Goal: Task Accomplishment & Management: Complete application form

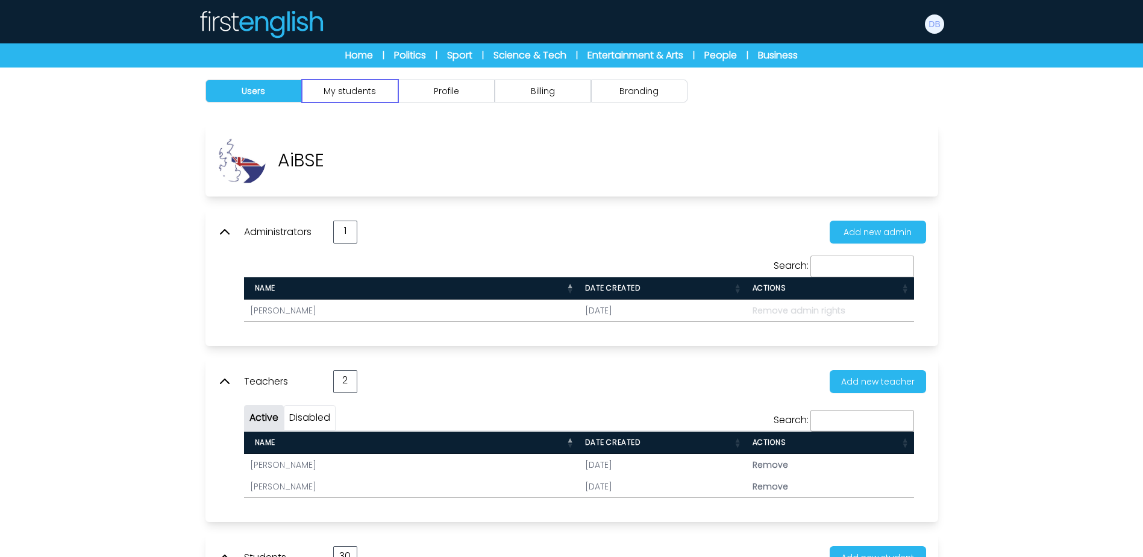
drag, startPoint x: 358, startPoint y: 99, endPoint x: 359, endPoint y: 113, distance: 13.9
click at [357, 99] on button "My students" at bounding box center [350, 91] width 96 height 23
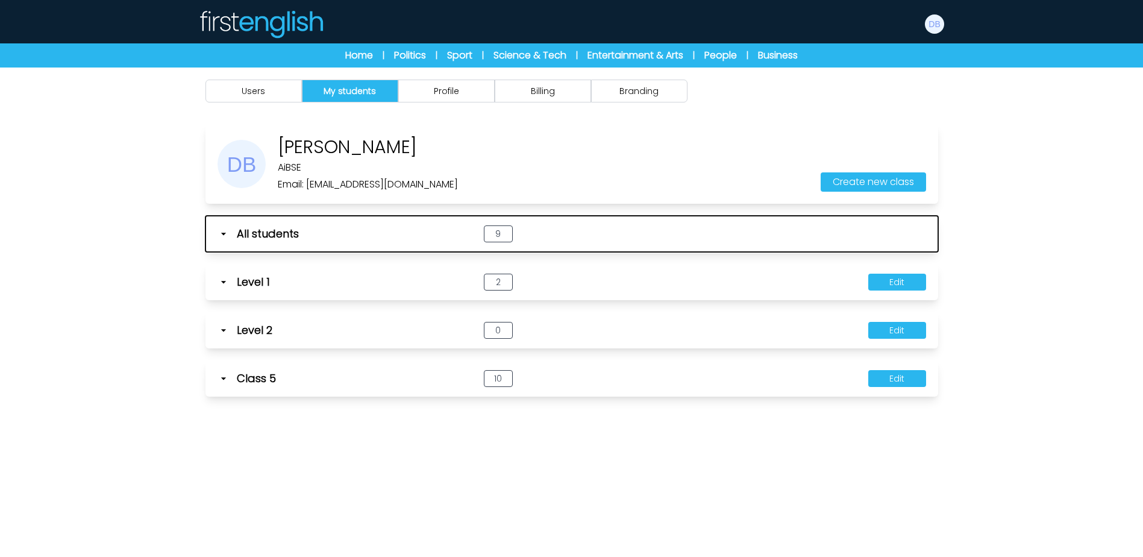
click at [222, 235] on icon "button" at bounding box center [223, 234] width 12 height 12
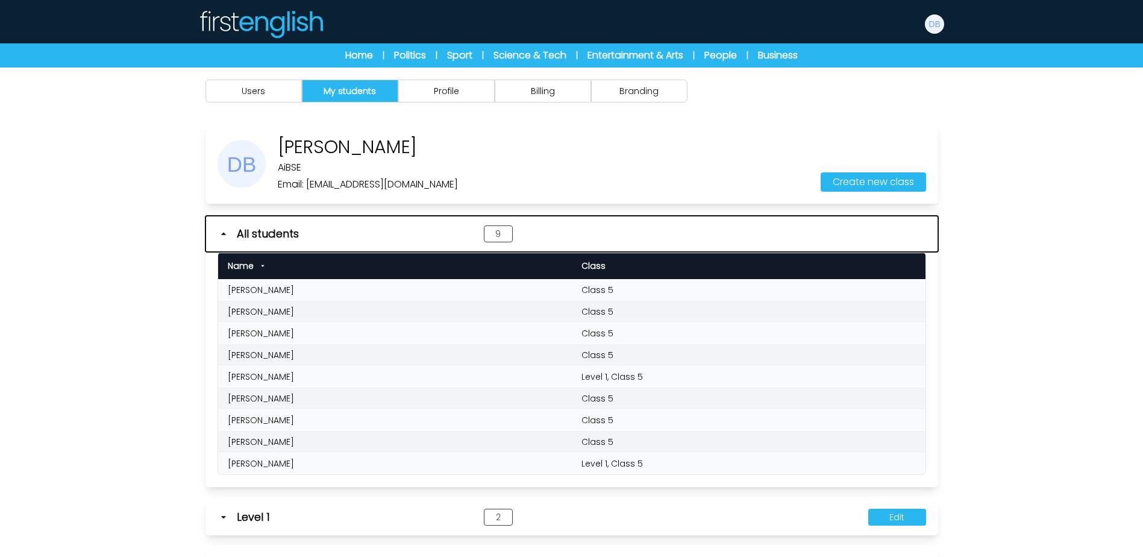
click at [222, 235] on icon "button" at bounding box center [223, 234] width 12 height 12
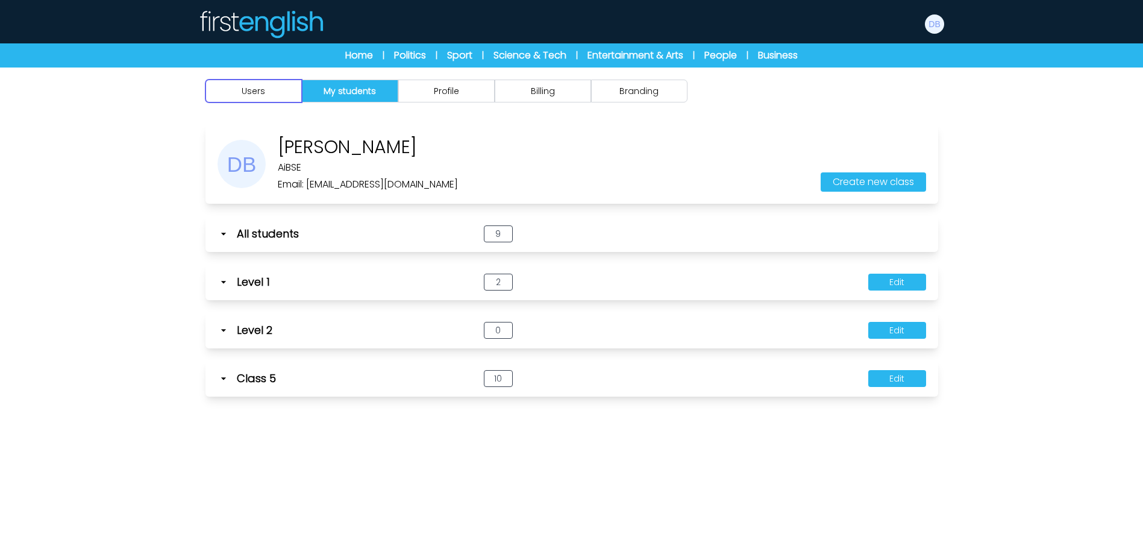
click at [250, 90] on button "Users" at bounding box center [253, 91] width 96 height 23
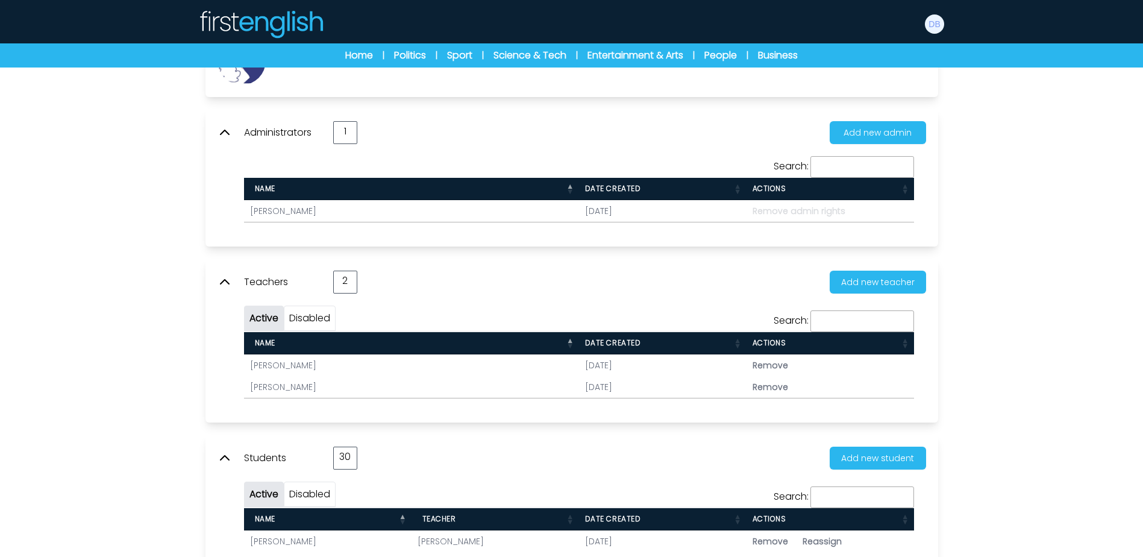
scroll to position [120, 0]
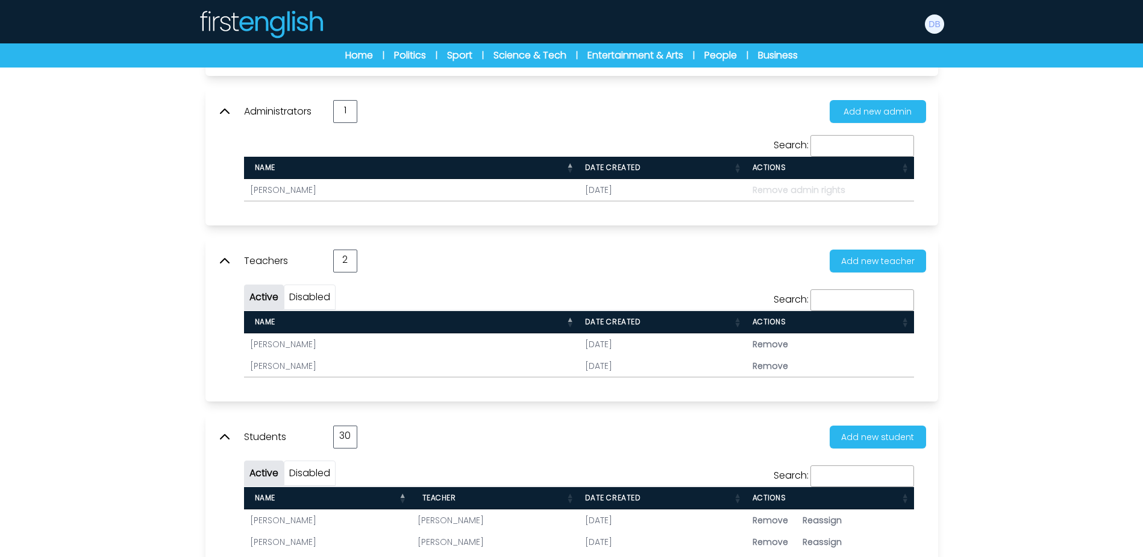
click at [225, 105] on icon at bounding box center [224, 111] width 14 height 14
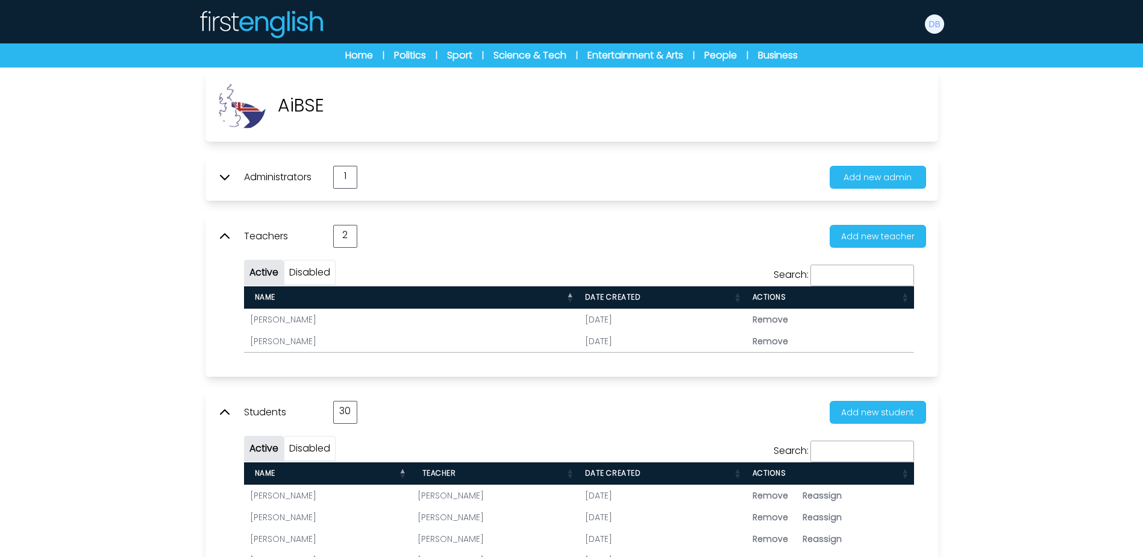
scroll to position [0, 0]
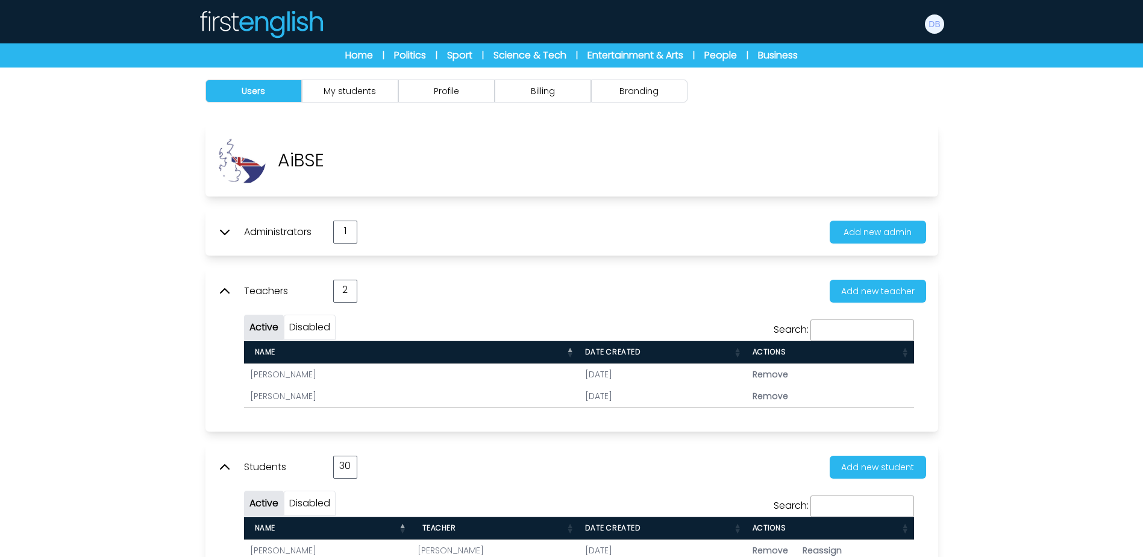
click at [231, 294] on icon at bounding box center [224, 291] width 14 height 14
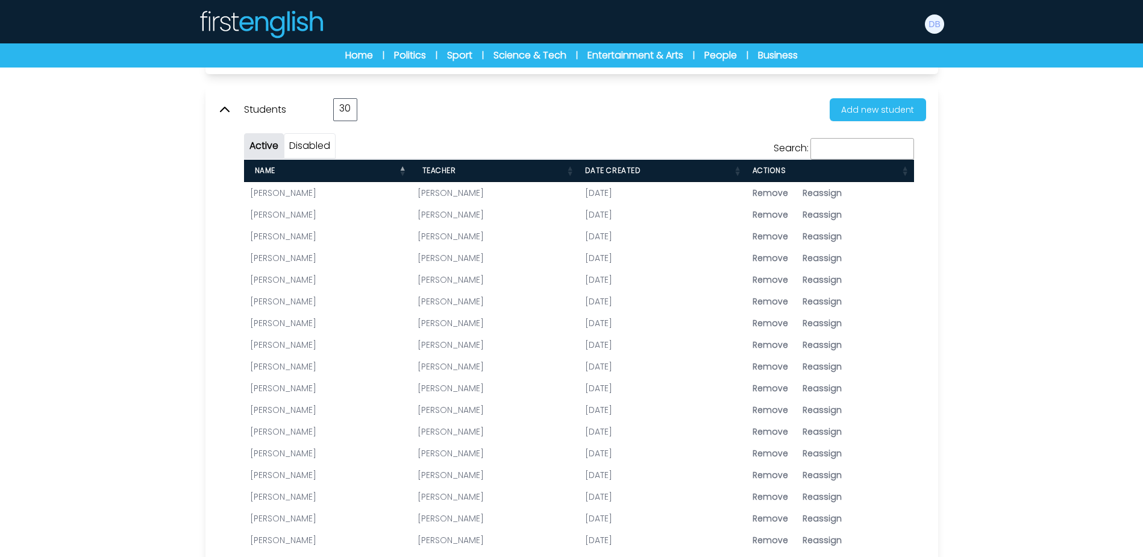
scroll to position [241, 0]
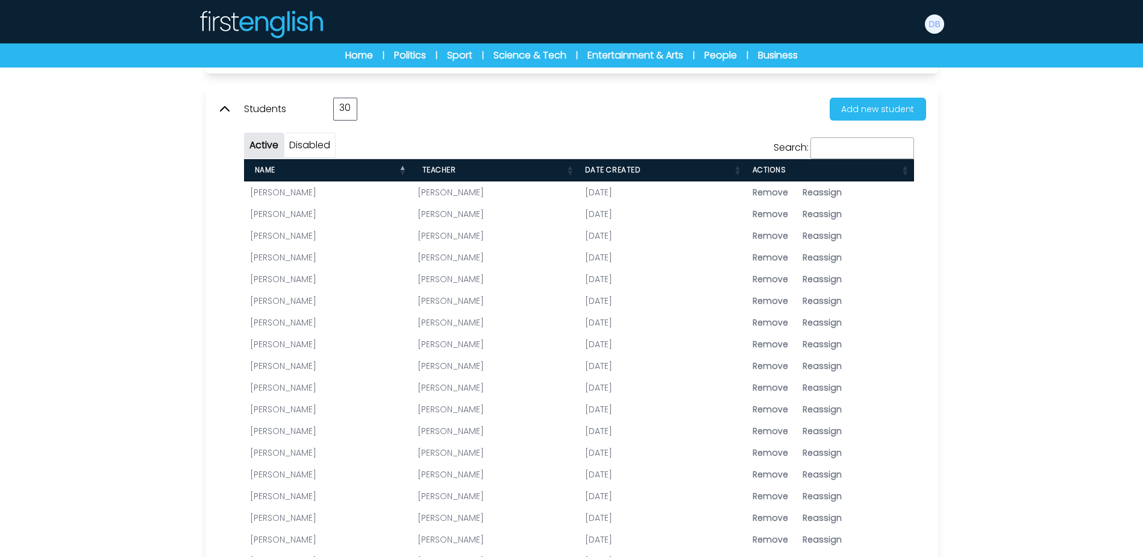
click at [808, 195] on span "Reassign" at bounding box center [821, 192] width 39 height 12
type input "**********"
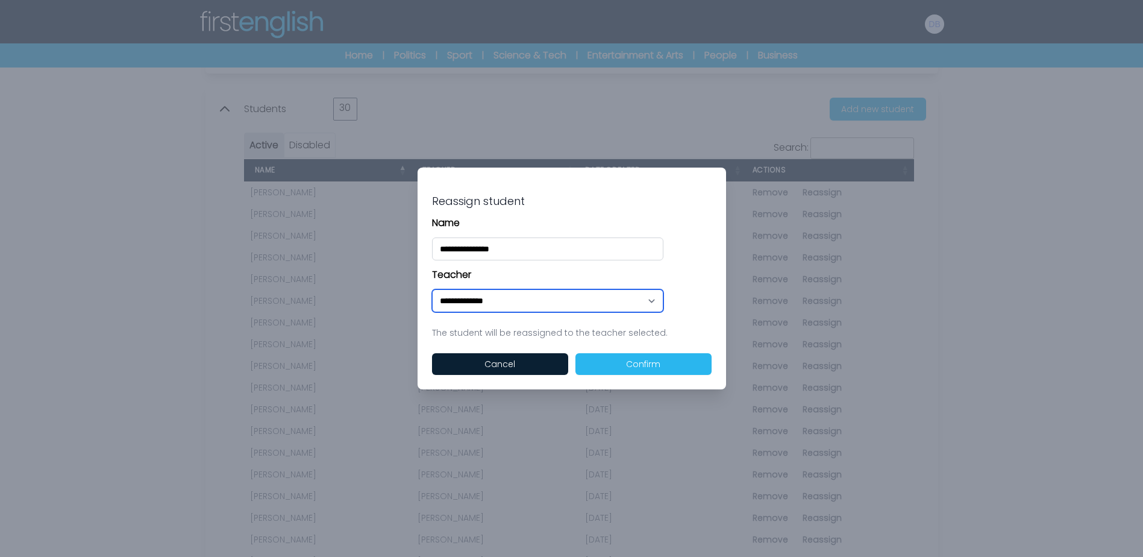
click at [529, 306] on select "**********" at bounding box center [547, 300] width 231 height 23
click at [530, 305] on select "**********" at bounding box center [547, 300] width 231 height 23
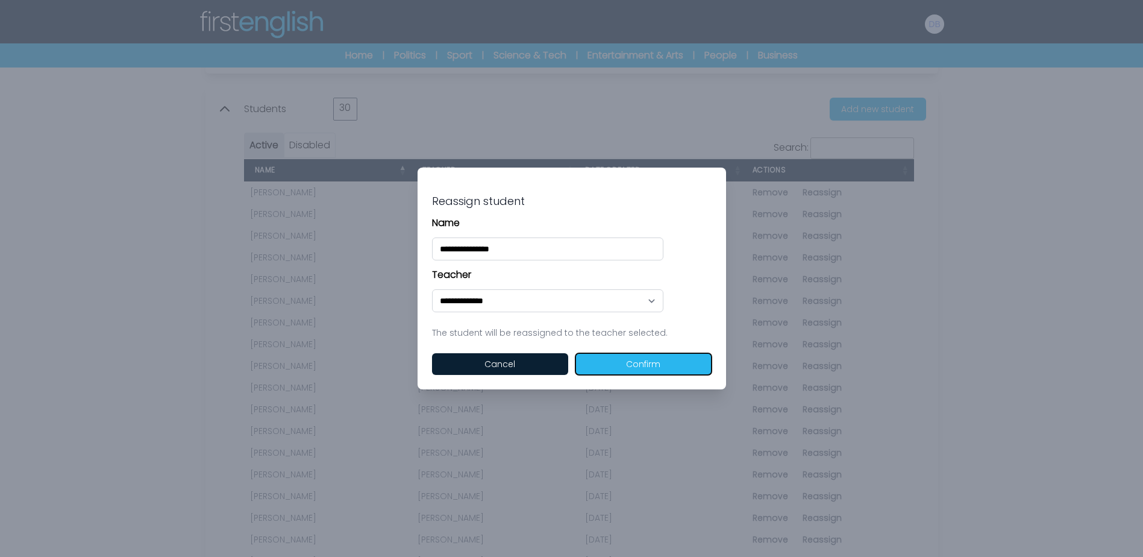
click at [673, 365] on button "Confirm" at bounding box center [643, 364] width 136 height 22
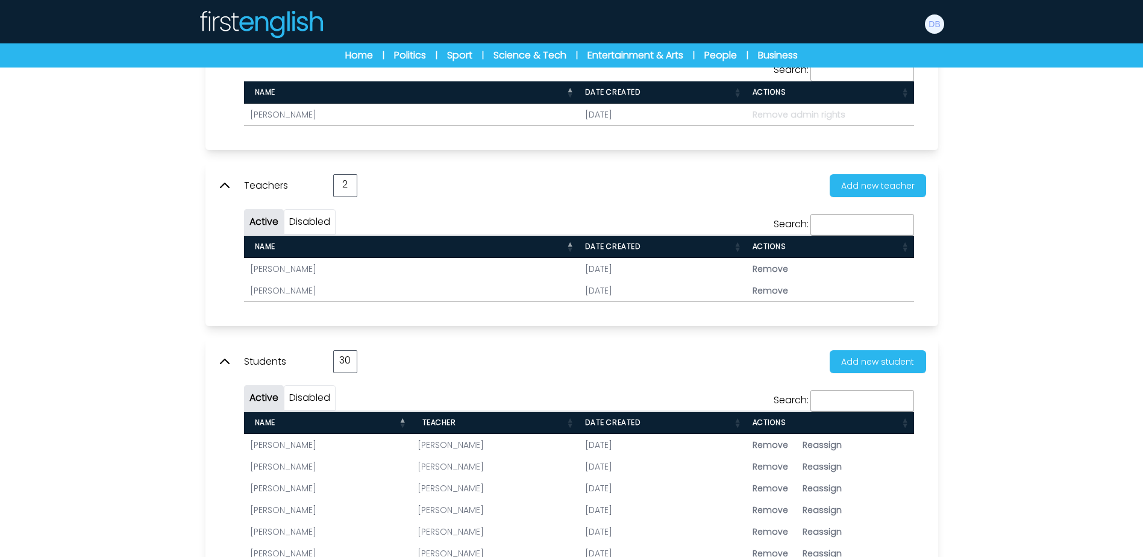
scroll to position [422, 0]
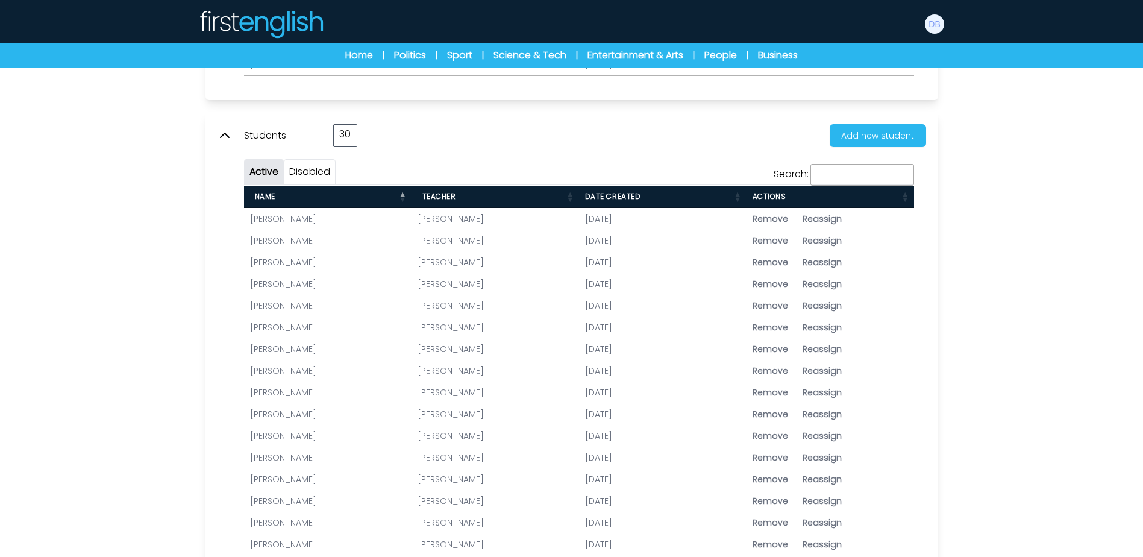
click at [825, 243] on span "Reassign" at bounding box center [821, 240] width 39 height 12
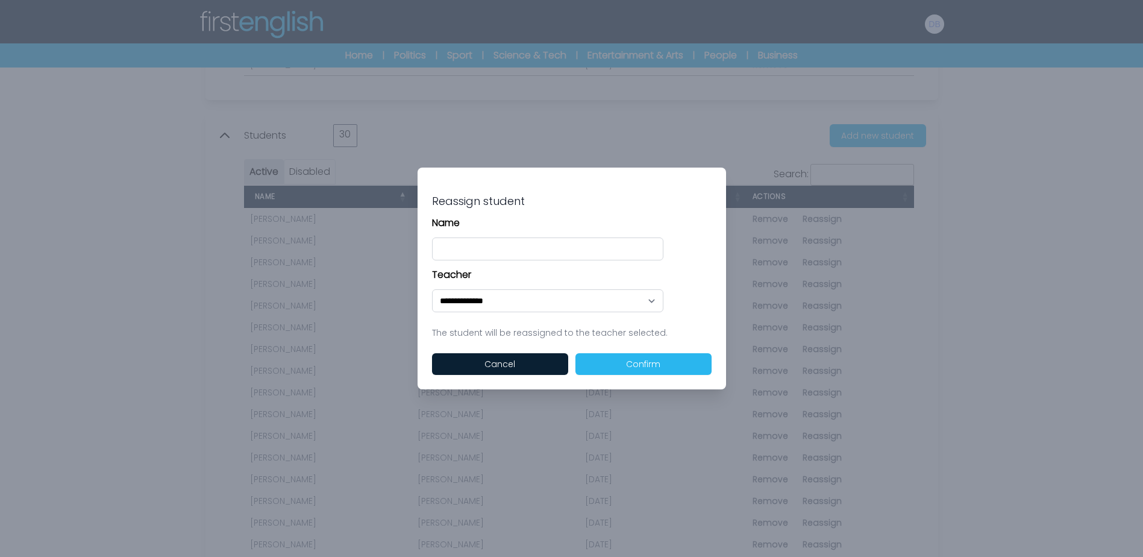
type input "**********"
click at [609, 363] on button "Confirm" at bounding box center [643, 364] width 136 height 22
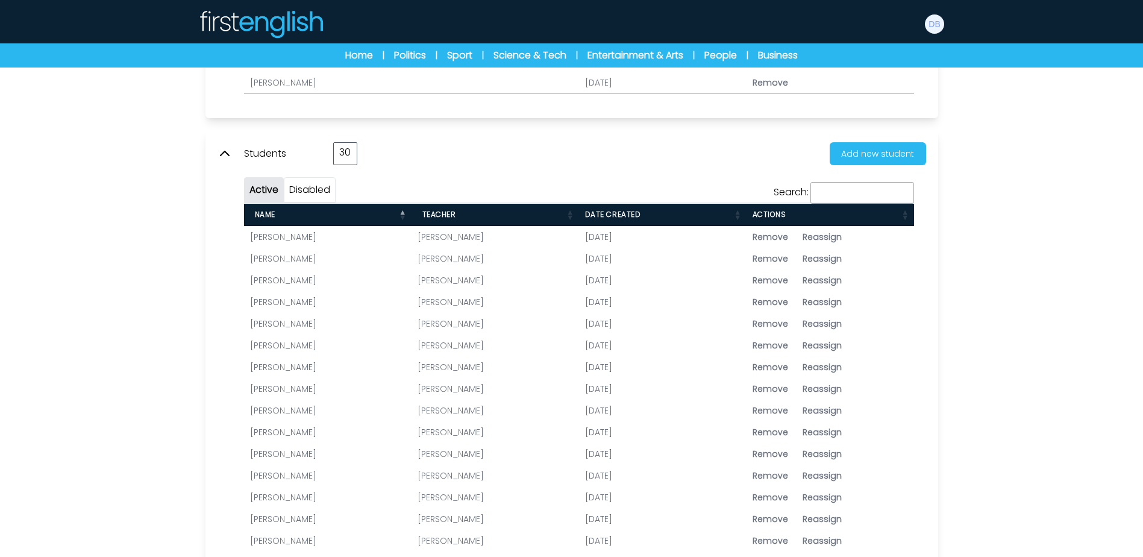
scroll to position [482, 0]
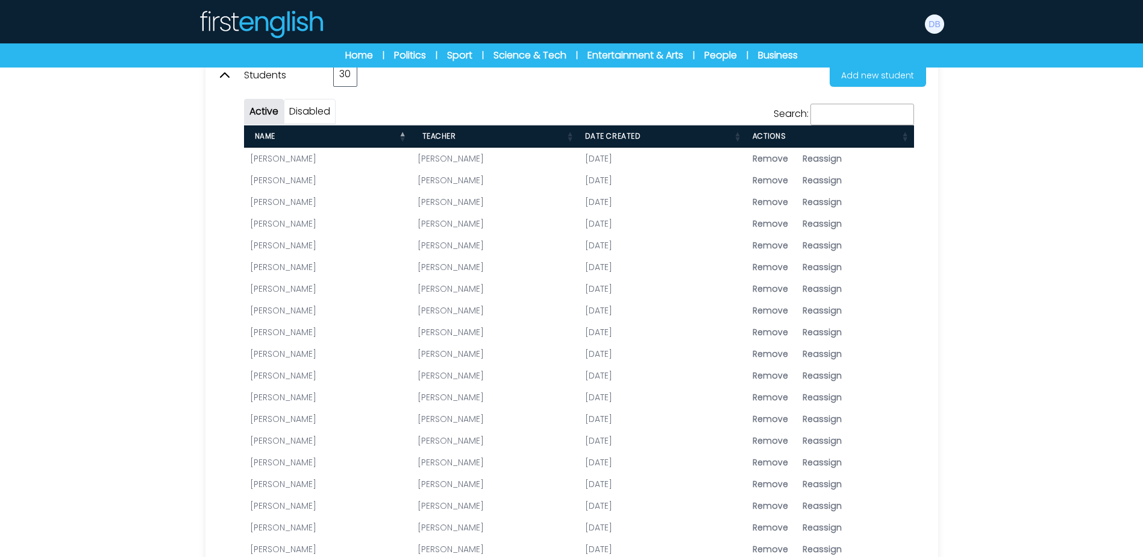
click at [823, 203] on span "Reassign" at bounding box center [821, 202] width 39 height 12
type input "**********"
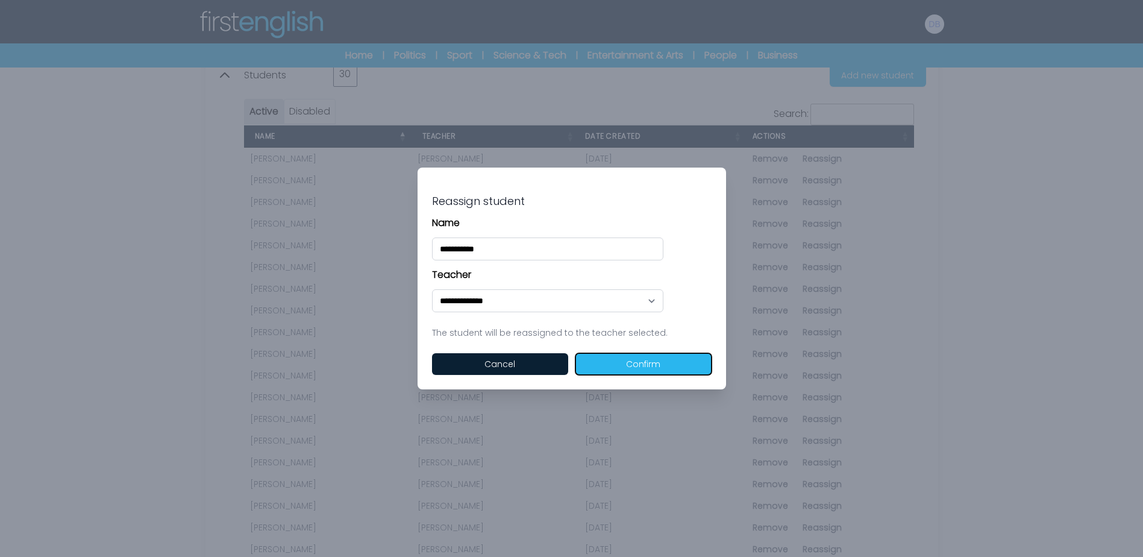
click at [697, 361] on button "Confirm" at bounding box center [643, 364] width 136 height 22
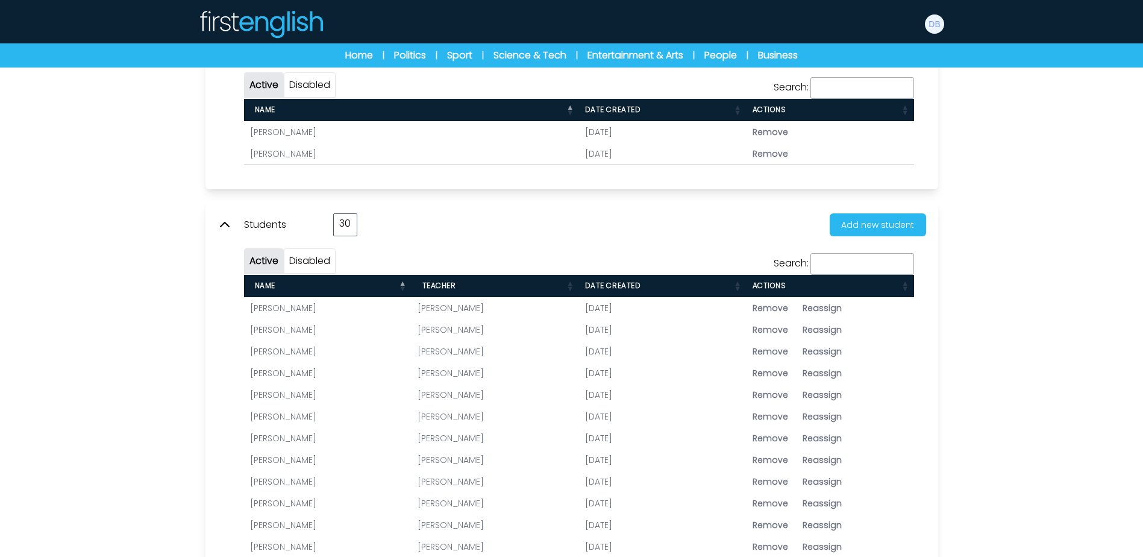
scroll to position [361, 0]
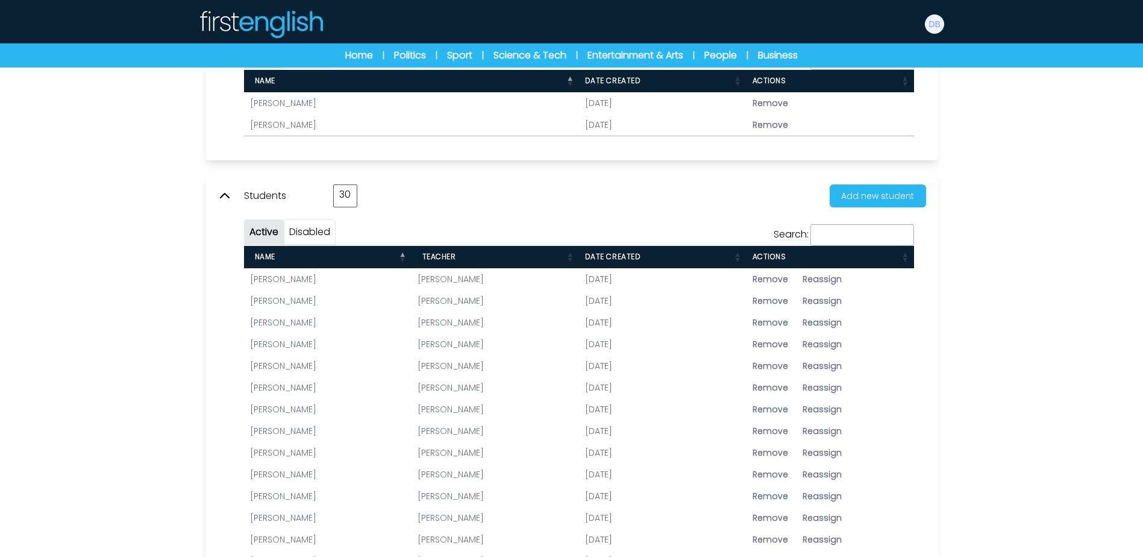
click at [823, 342] on span "Reassign" at bounding box center [821, 344] width 39 height 12
type input "**********"
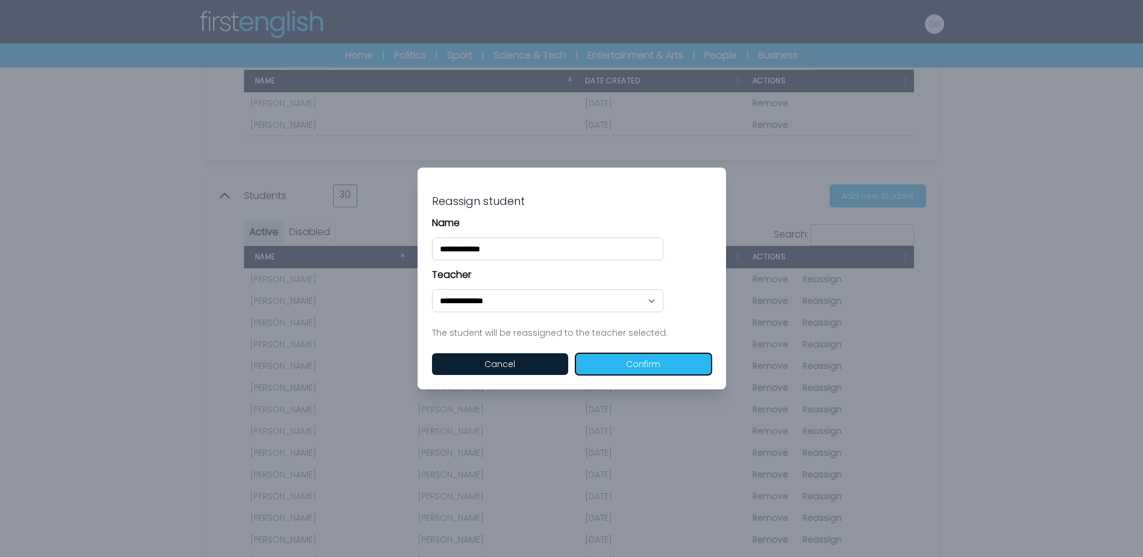
click at [693, 364] on button "Confirm" at bounding box center [643, 364] width 136 height 22
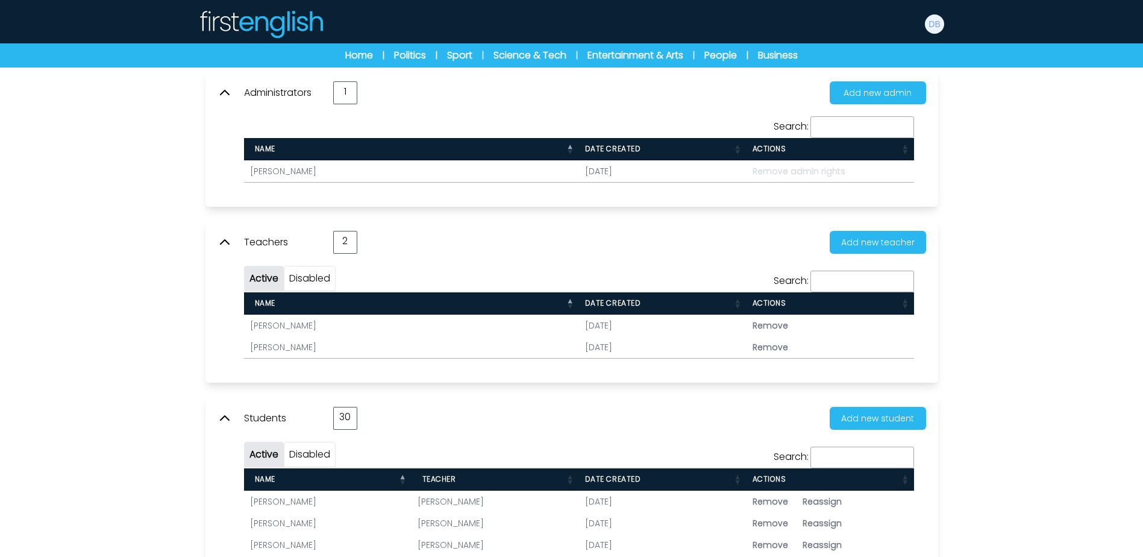
scroll to position [361, 0]
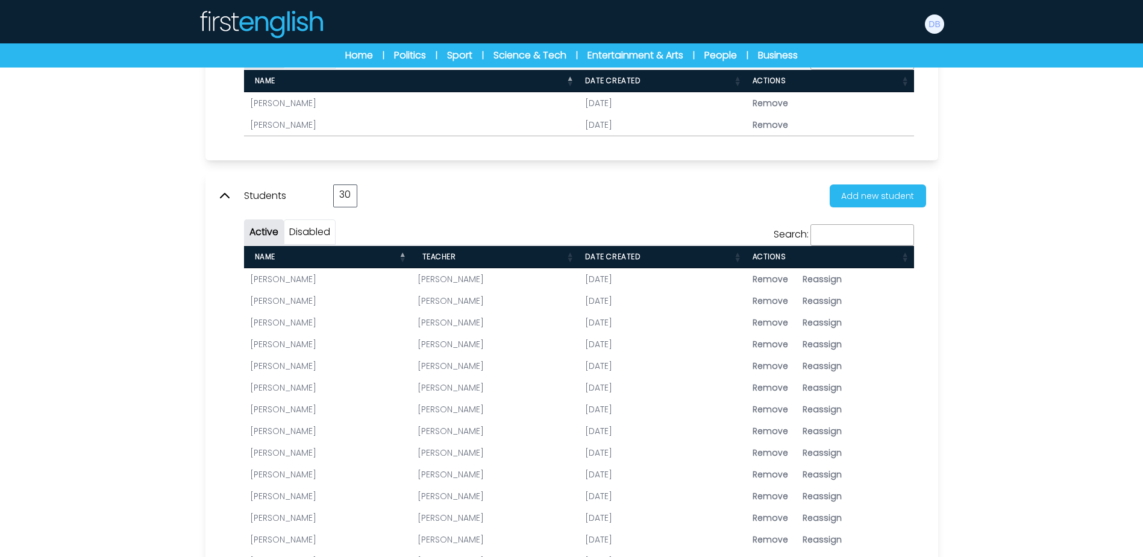
click at [825, 366] on span "Reassign" at bounding box center [821, 366] width 39 height 12
type input "**********"
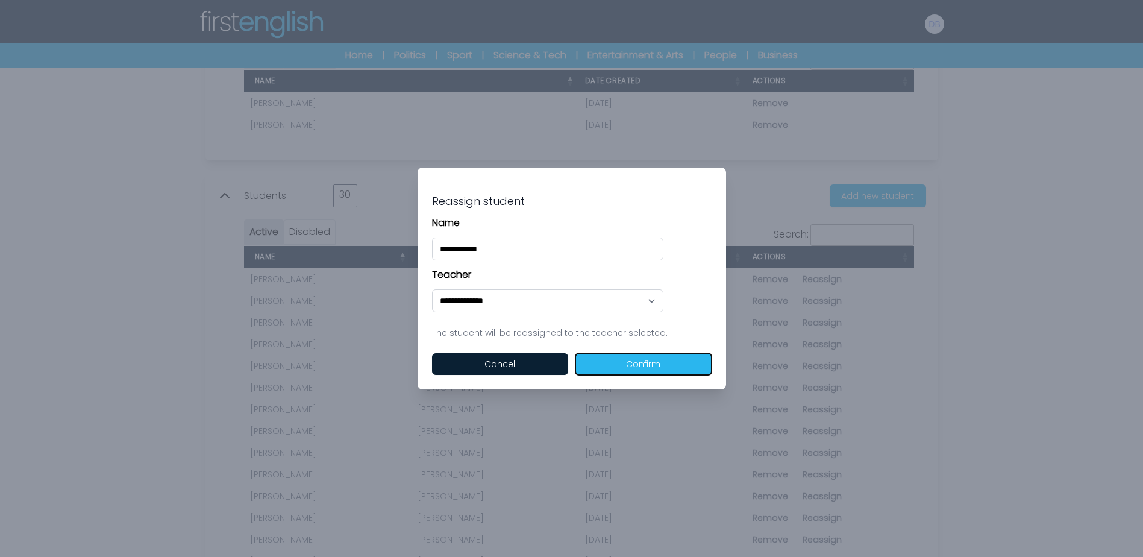
click at [680, 366] on button "Confirm" at bounding box center [643, 364] width 136 height 22
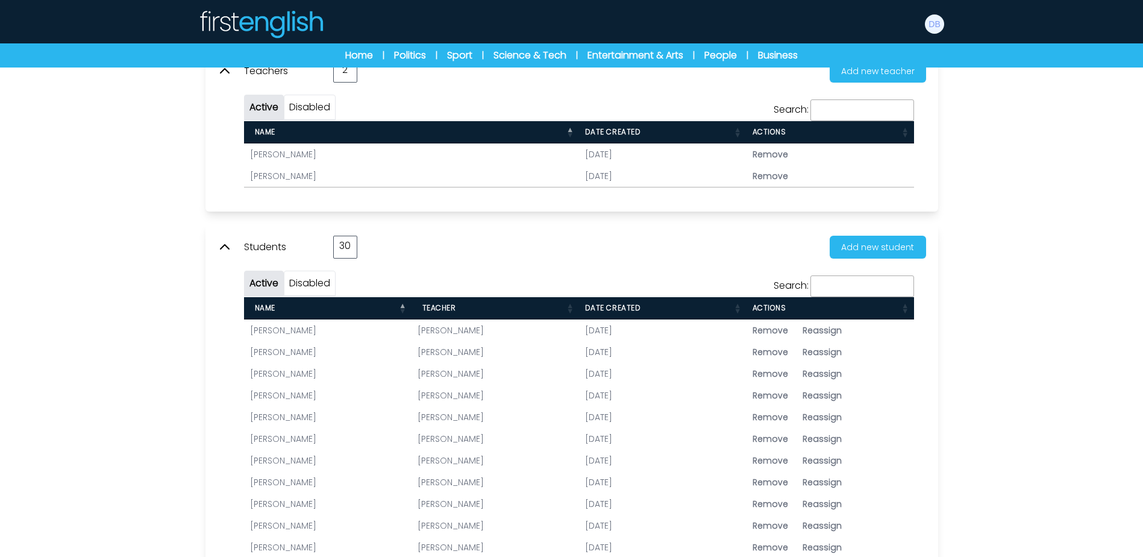
scroll to position [422, 0]
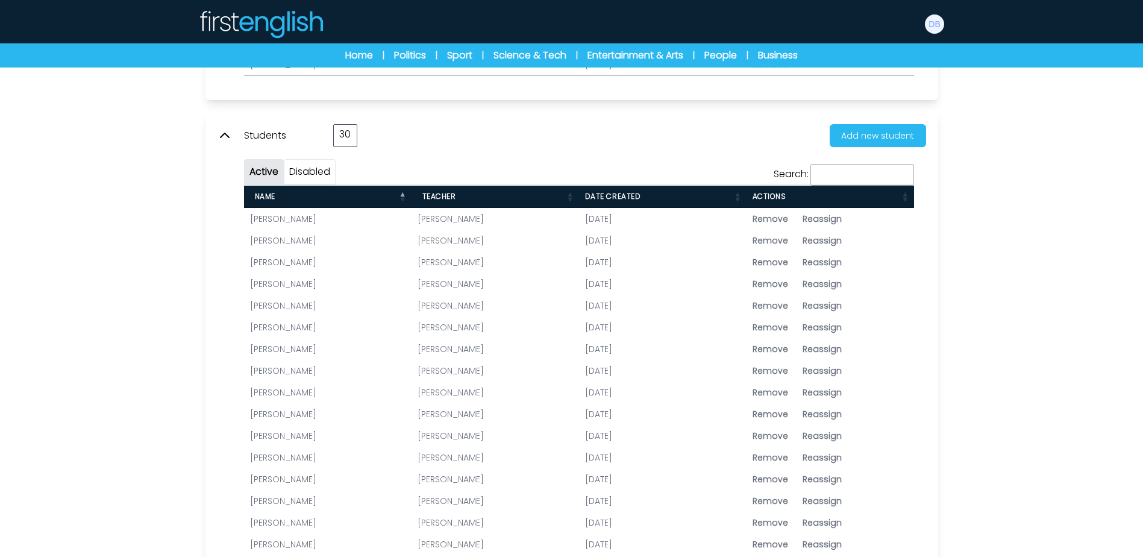
click at [823, 329] on span "Reassign" at bounding box center [821, 327] width 39 height 12
type input "**********"
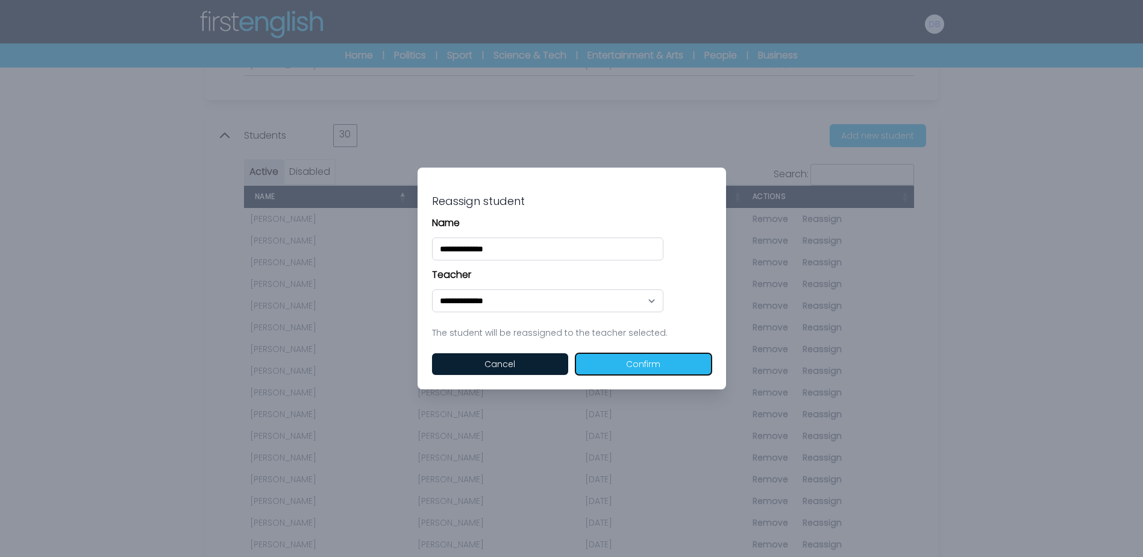
click at [709, 361] on button "Confirm" at bounding box center [643, 364] width 136 height 22
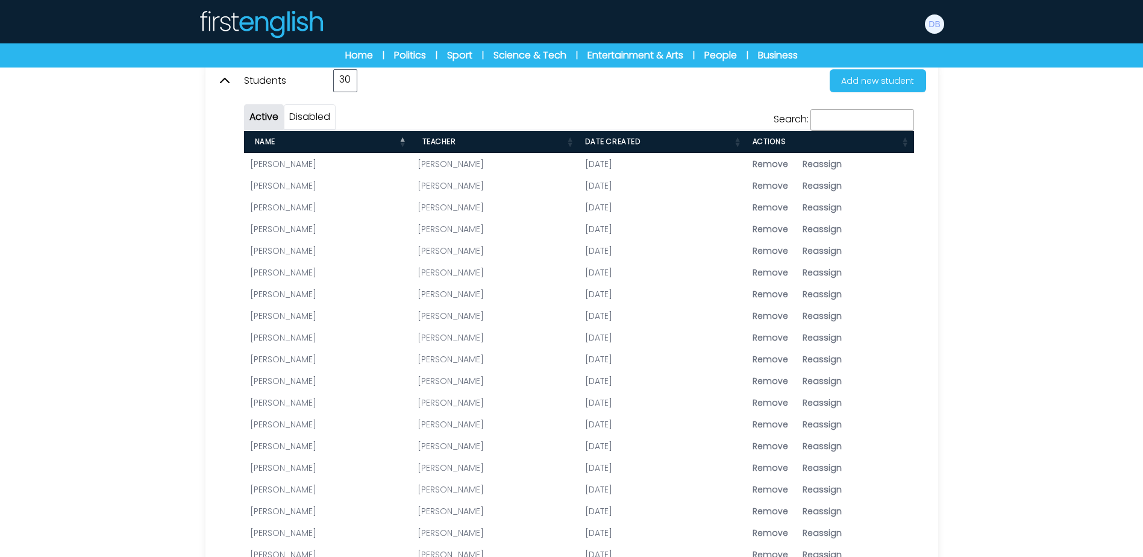
scroll to position [482, 0]
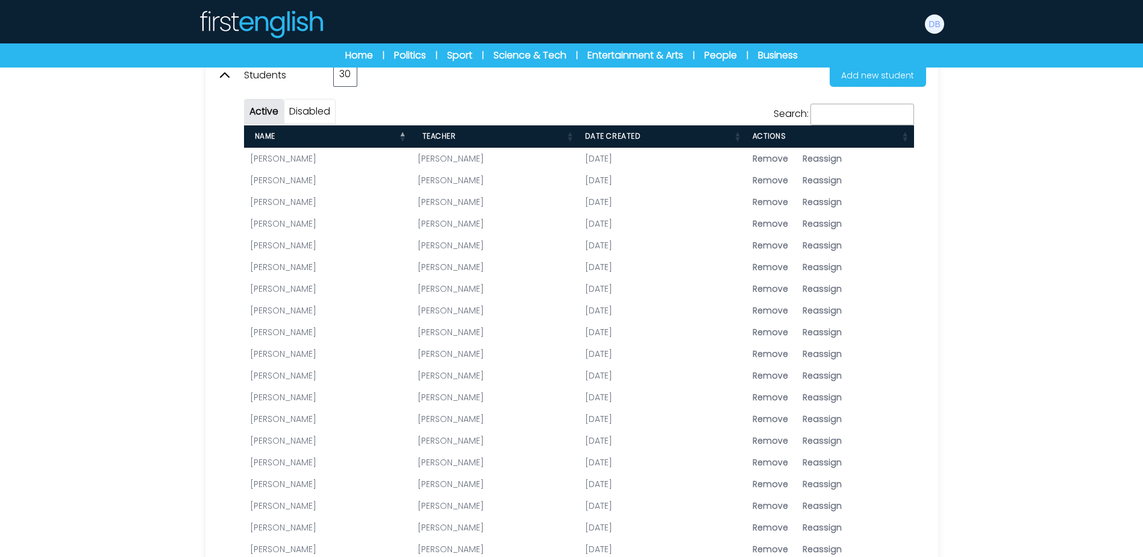
click at [834, 292] on span "Reassign" at bounding box center [821, 288] width 39 height 12
type input "**********"
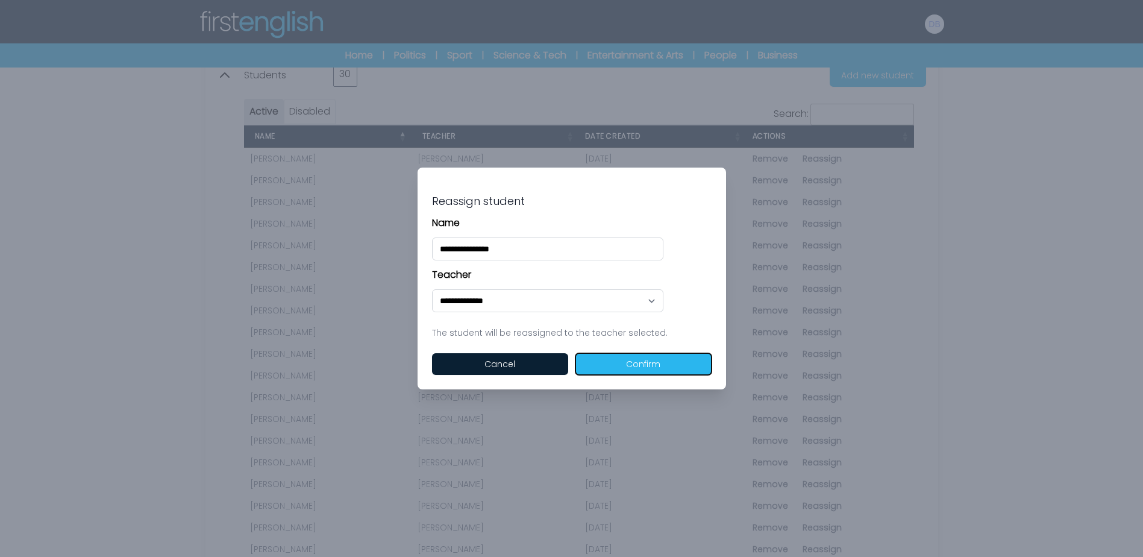
click at [710, 358] on button "Confirm" at bounding box center [643, 364] width 136 height 22
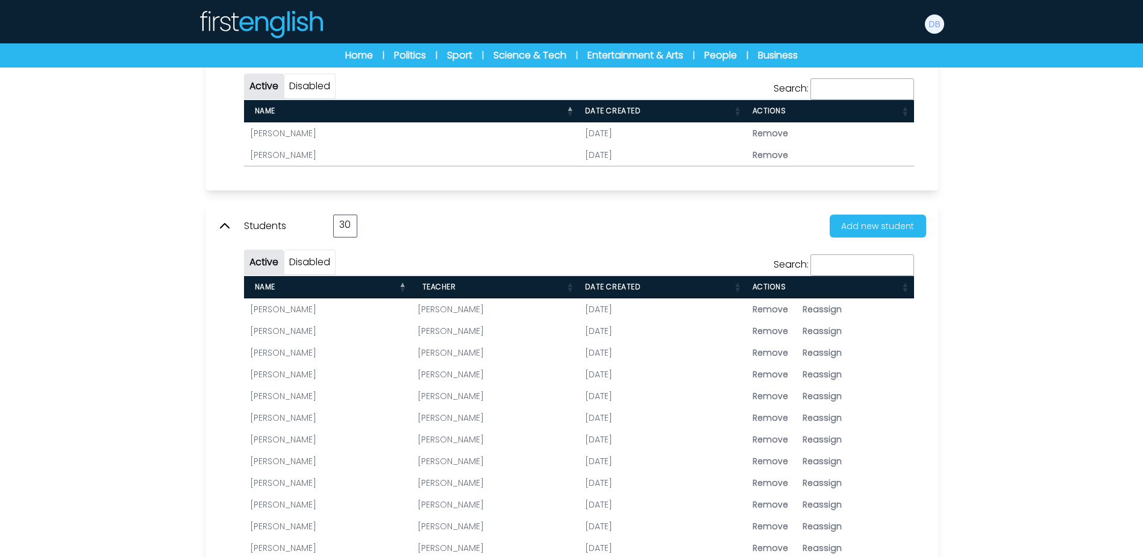
scroll to position [361, 0]
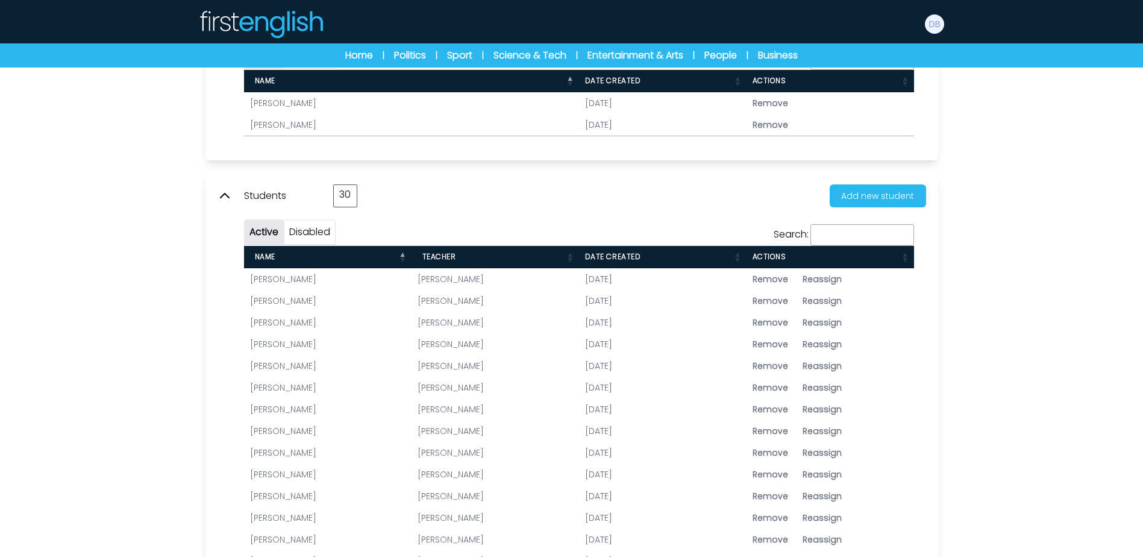
click at [823, 423] on td "Remove Reassign" at bounding box center [829, 431] width 167 height 22
click at [825, 429] on span "Reassign" at bounding box center [821, 431] width 39 height 12
type input "**********"
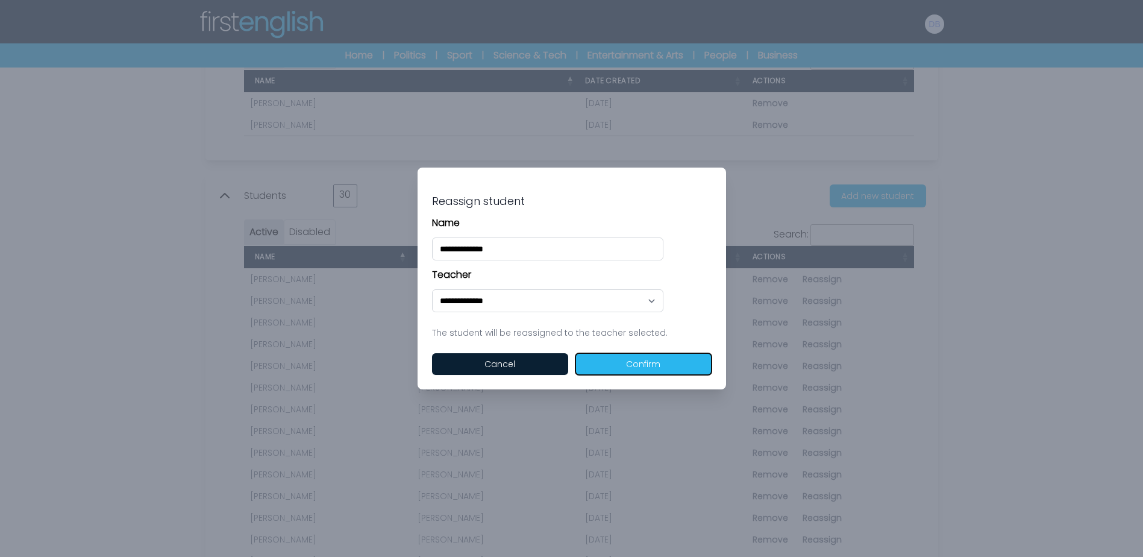
click at [681, 369] on button "Confirm" at bounding box center [643, 364] width 136 height 22
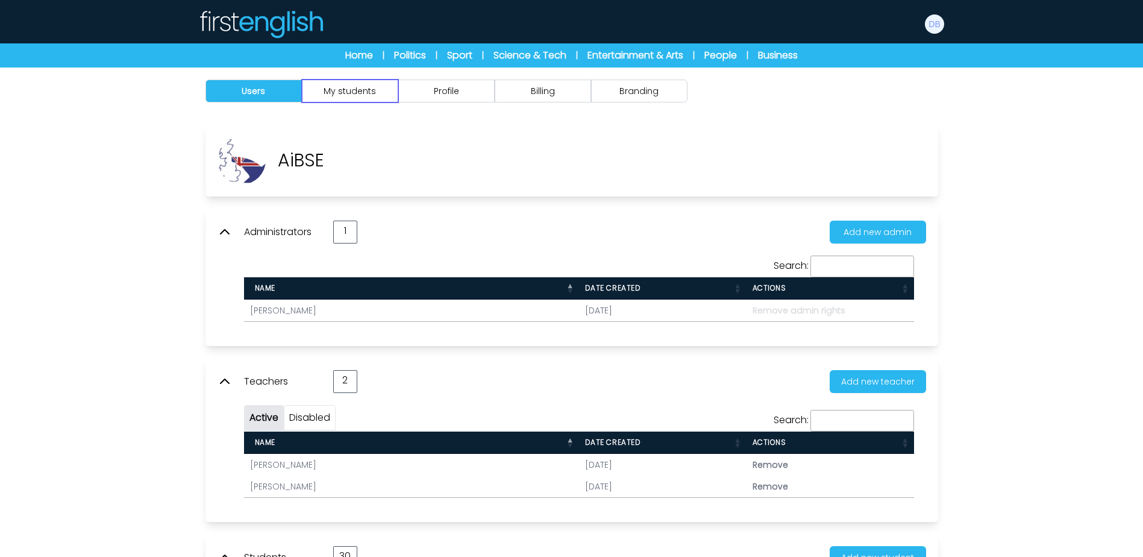
click at [354, 93] on button "My students" at bounding box center [350, 91] width 96 height 23
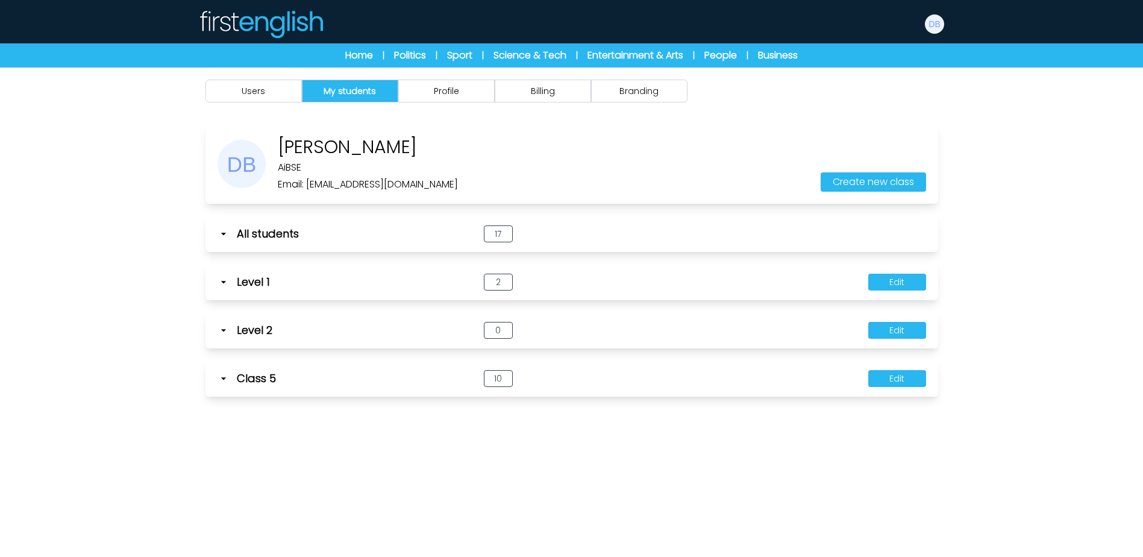
click at [223, 280] on icon at bounding box center [223, 282] width 12 height 12
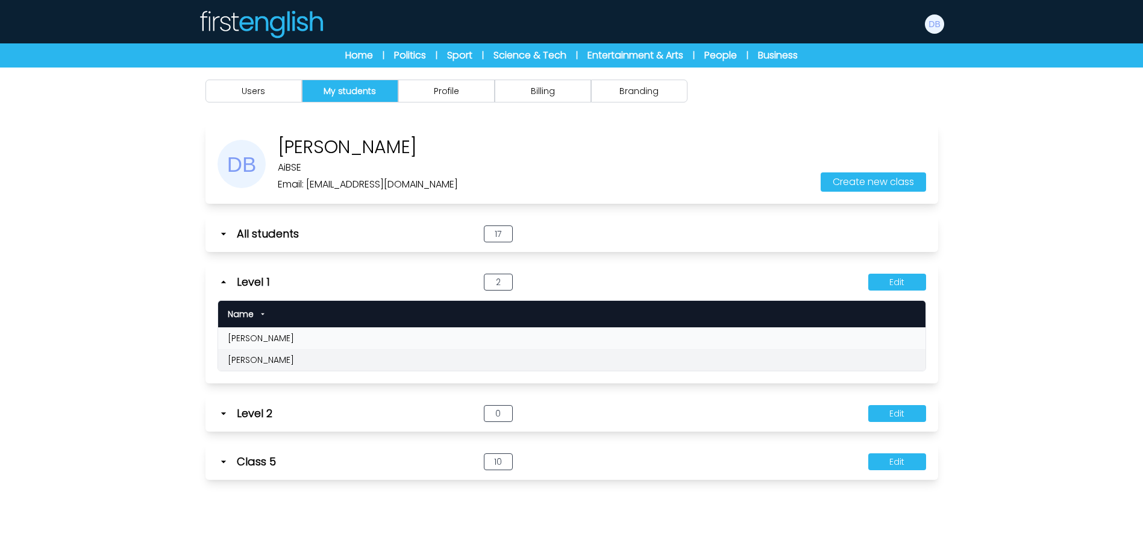
click at [223, 280] on icon at bounding box center [223, 282] width 12 height 12
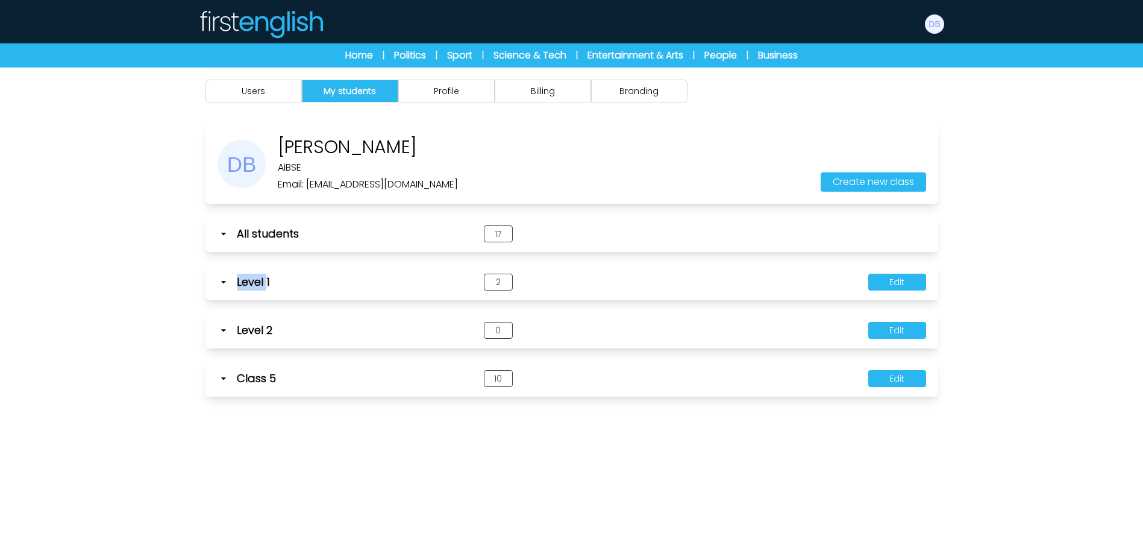
click at [223, 280] on icon at bounding box center [223, 282] width 12 height 12
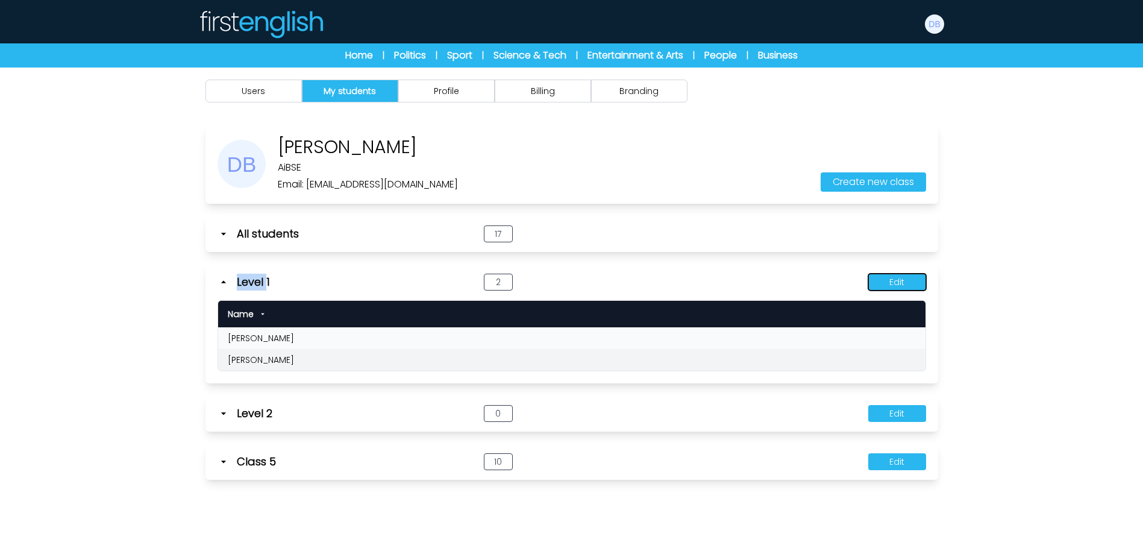
click at [892, 280] on button "Edit" at bounding box center [897, 281] width 58 height 17
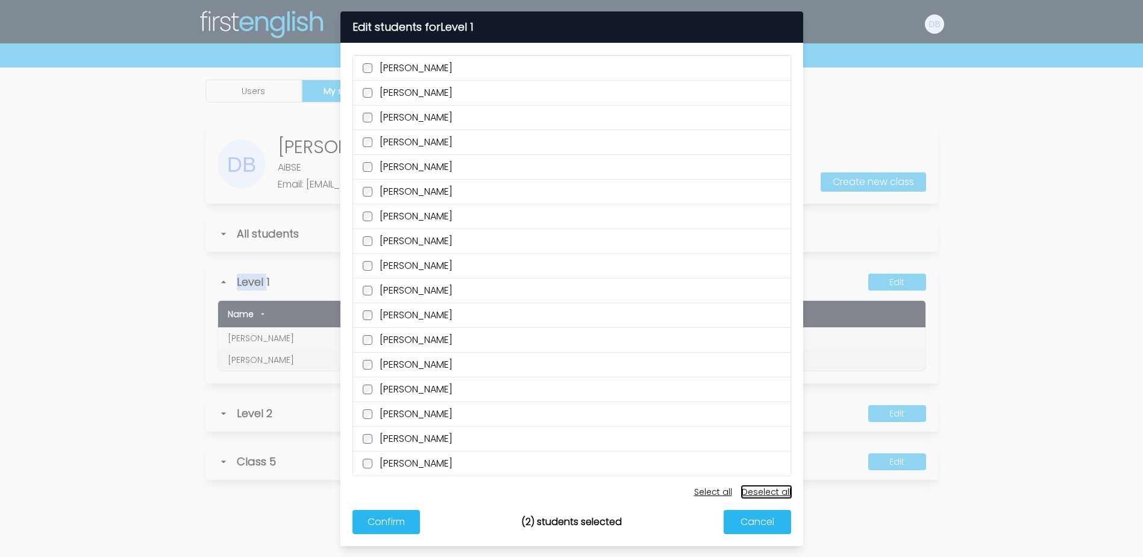
click at [770, 491] on button "Deselect all" at bounding box center [765, 491] width 49 height 12
click at [378, 517] on button "Confirm" at bounding box center [385, 522] width 67 height 24
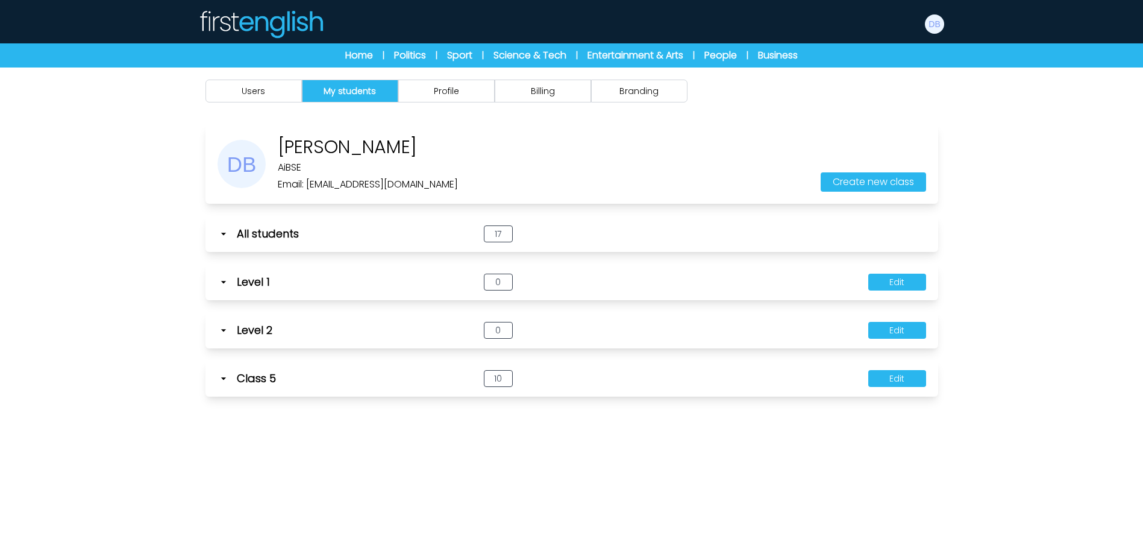
click at [224, 281] on icon at bounding box center [223, 282] width 12 height 12
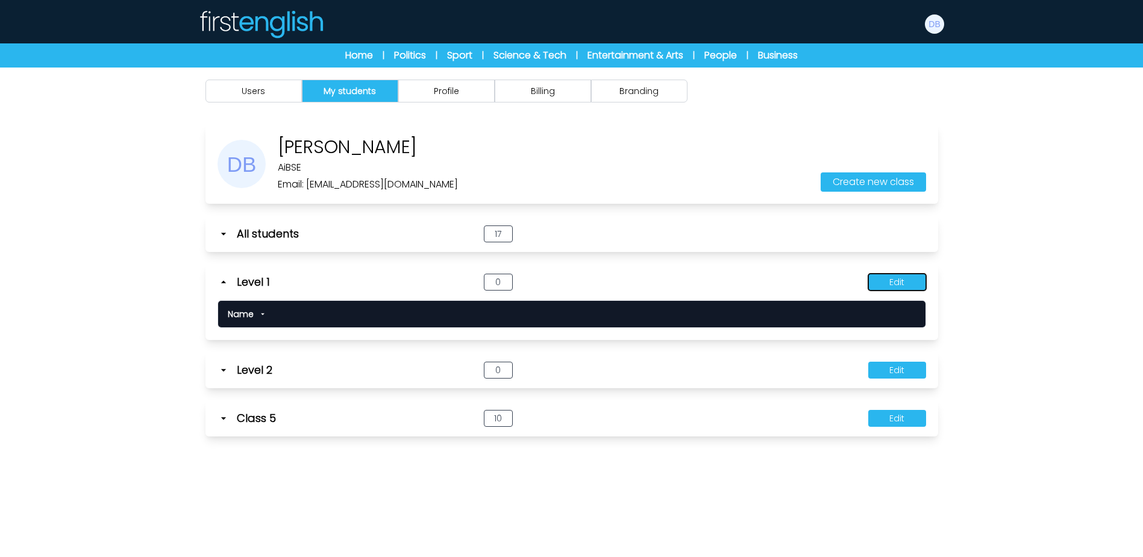
click at [894, 279] on button "Edit" at bounding box center [897, 281] width 58 height 17
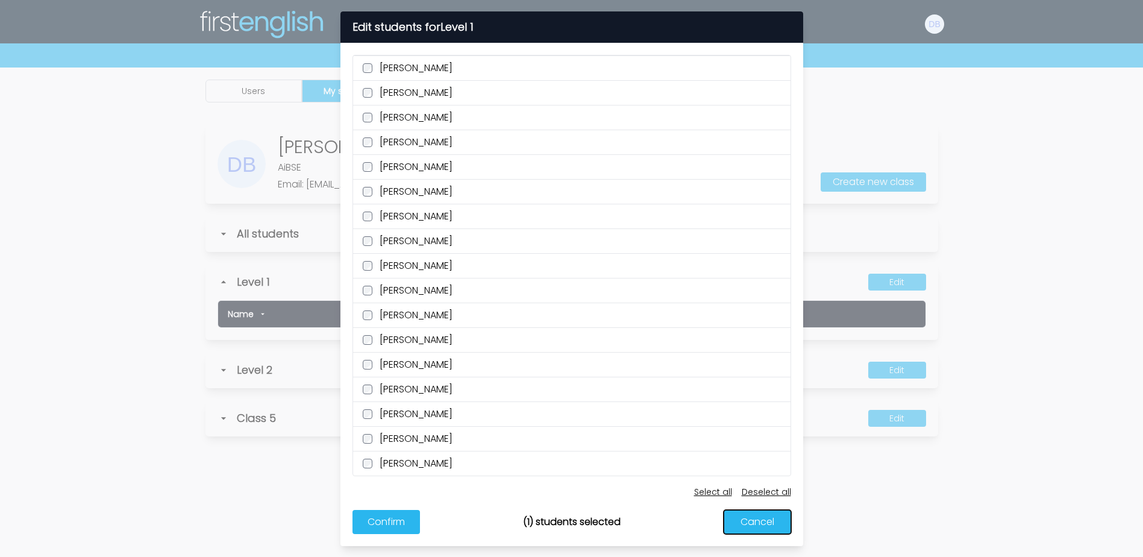
click at [758, 517] on button "Cancel" at bounding box center [756, 522] width 67 height 24
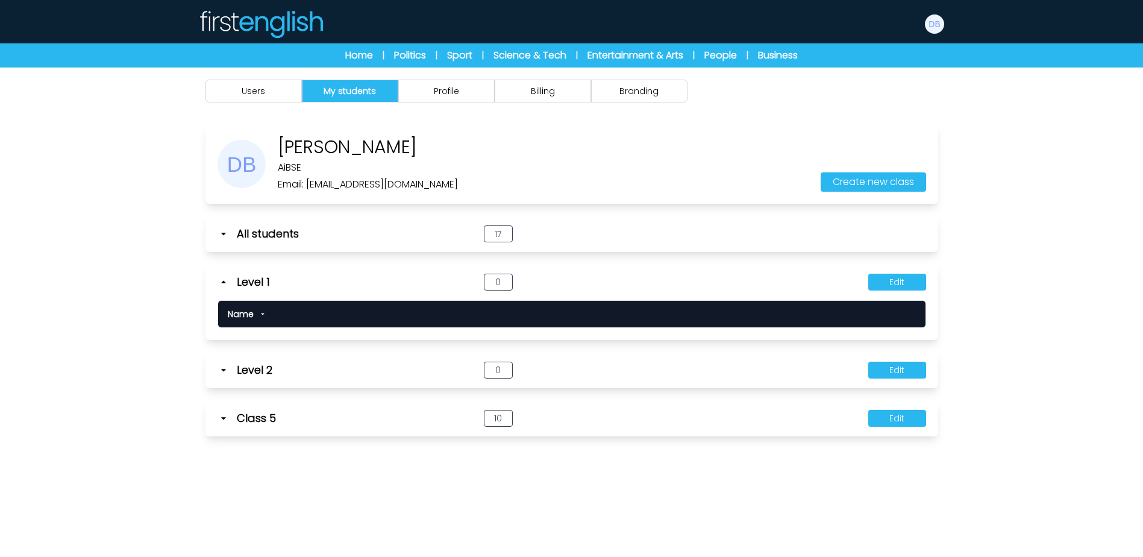
click at [224, 282] on icon at bounding box center [222, 282] width 5 height 2
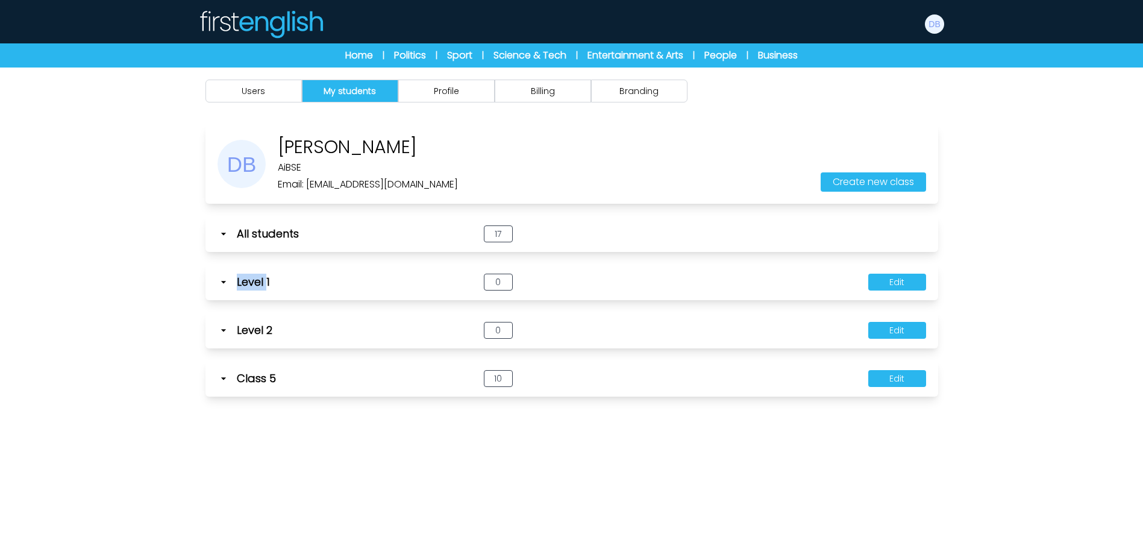
click at [224, 282] on icon at bounding box center [222, 282] width 5 height 2
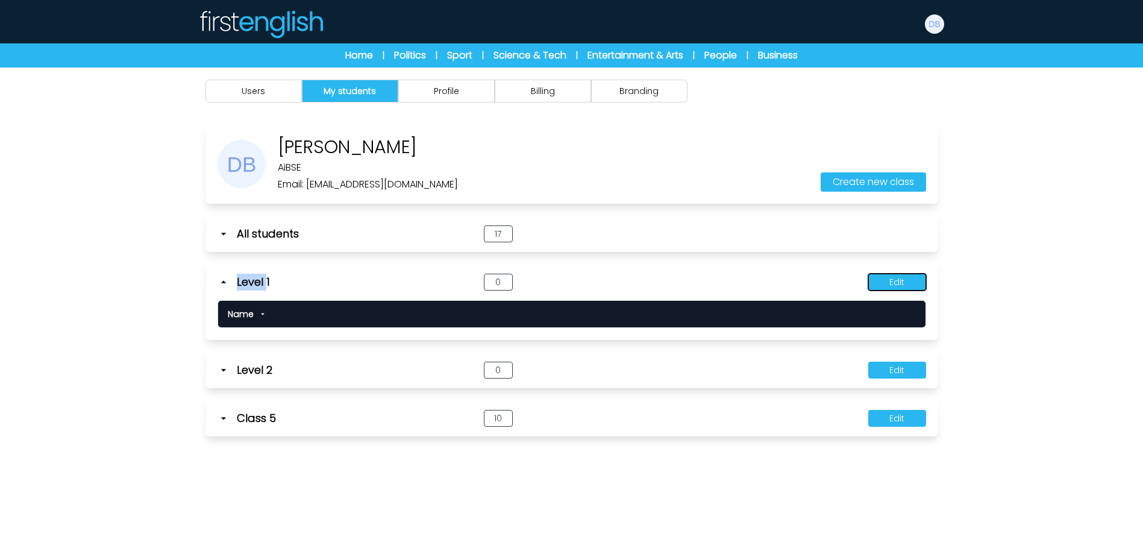
click at [913, 286] on button "Edit" at bounding box center [897, 281] width 58 height 17
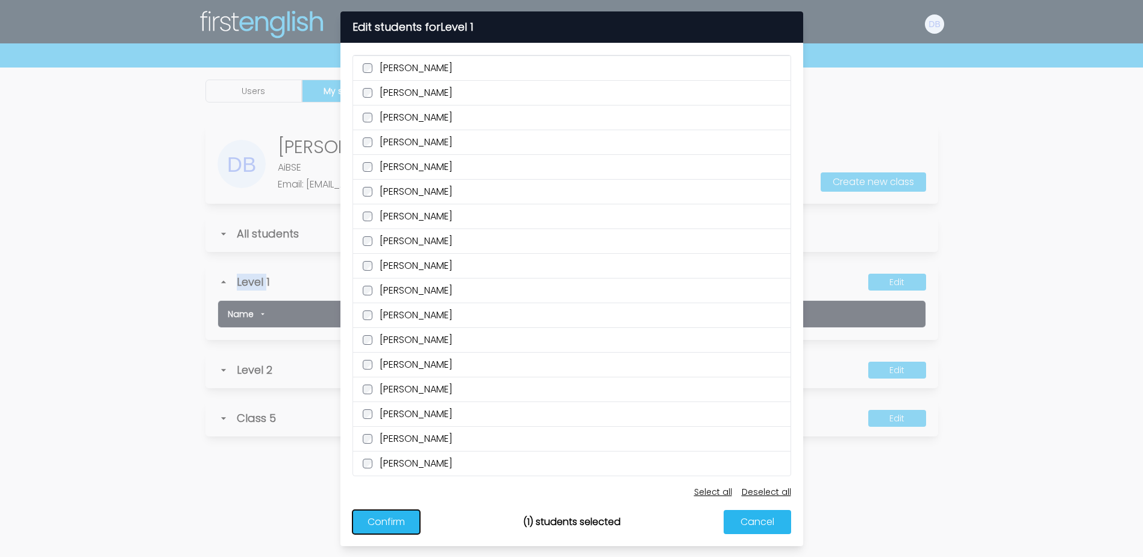
click at [402, 519] on button "Confirm" at bounding box center [385, 522] width 67 height 24
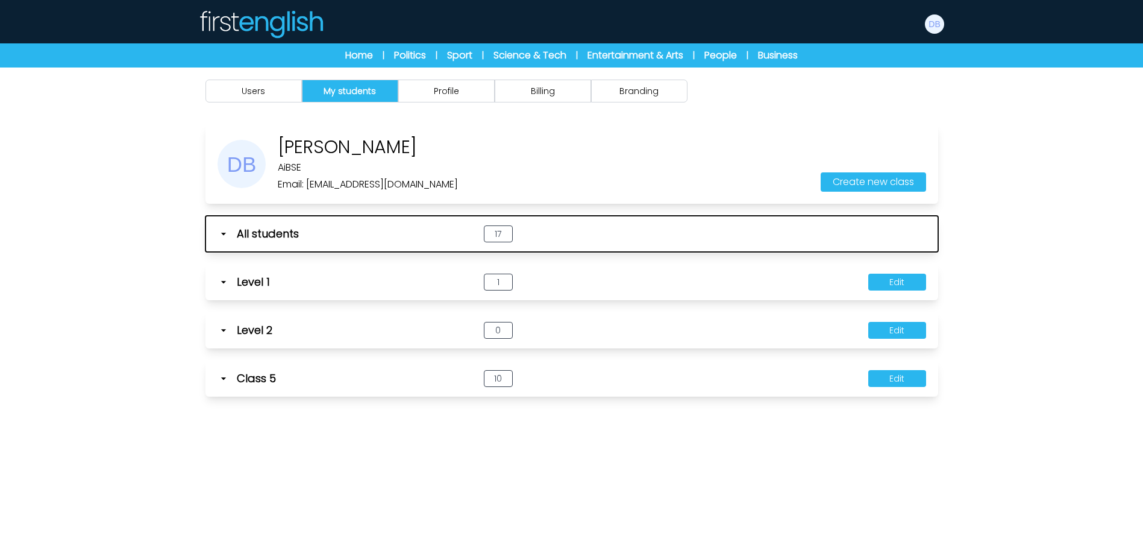
click at [220, 234] on icon "button" at bounding box center [223, 234] width 12 height 12
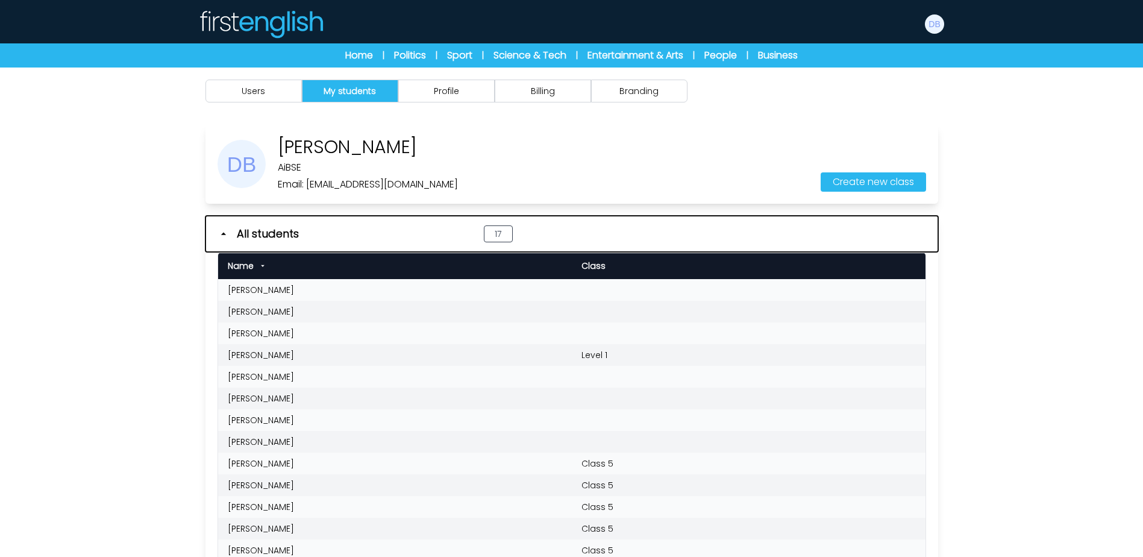
click at [220, 234] on icon "button" at bounding box center [223, 234] width 12 height 12
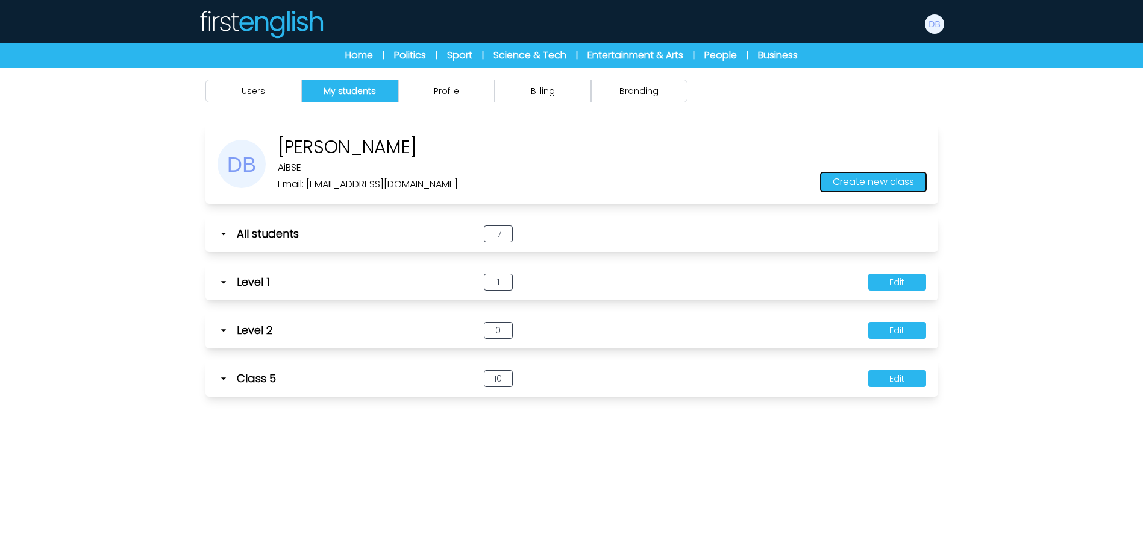
click at [866, 184] on button "Create new class" at bounding box center [872, 181] width 105 height 19
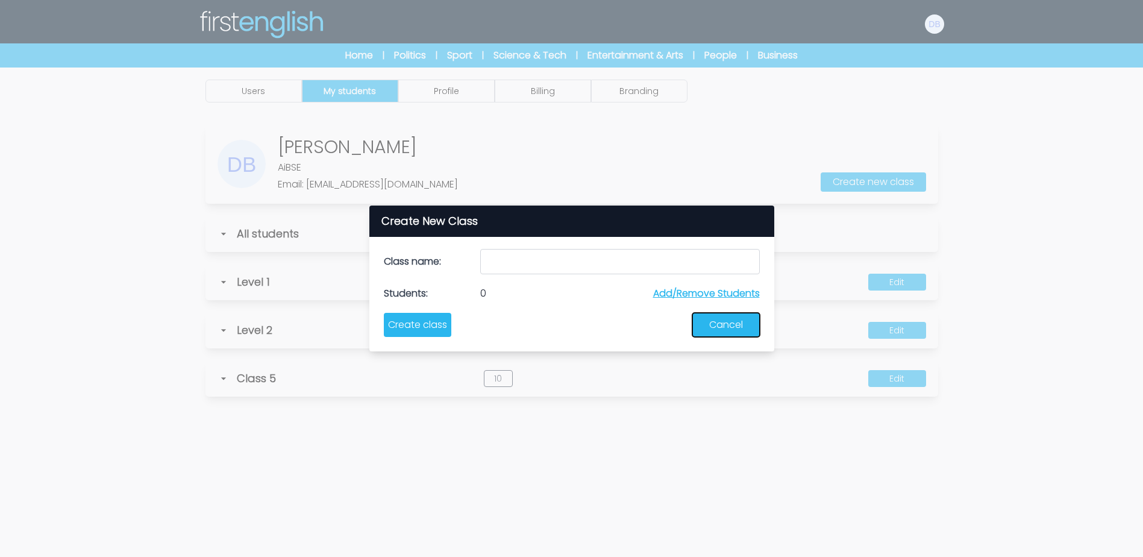
click at [728, 328] on button "Cancel" at bounding box center [725, 325] width 67 height 24
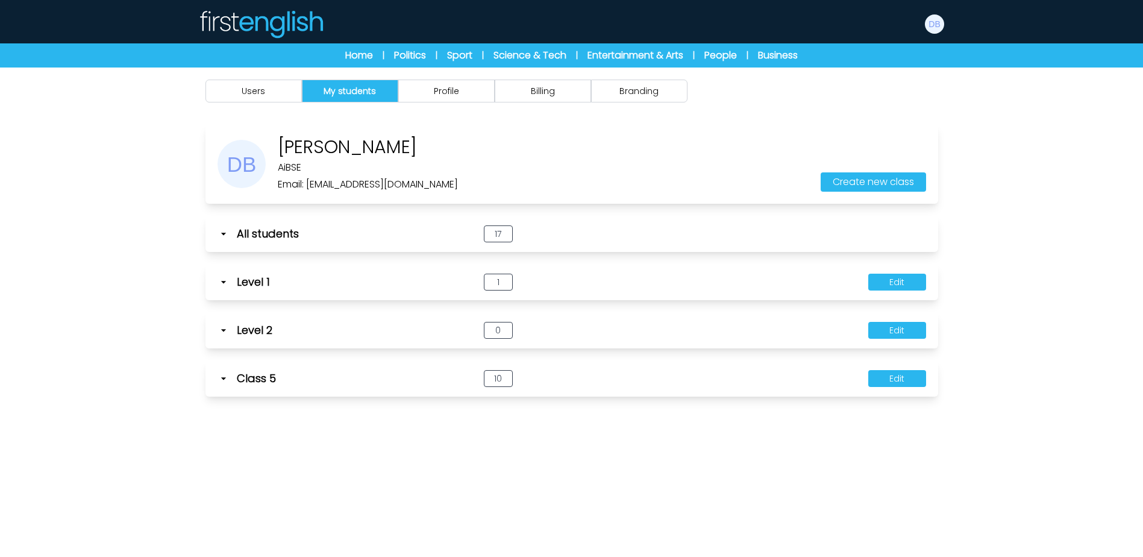
drag, startPoint x: 729, startPoint y: 461, endPoint x: 718, endPoint y: 454, distance: 13.5
click at [728, 461] on div "Users My students Profile" at bounding box center [571, 345] width 1143 height 557
click at [290, 93] on button "Users" at bounding box center [253, 91] width 96 height 23
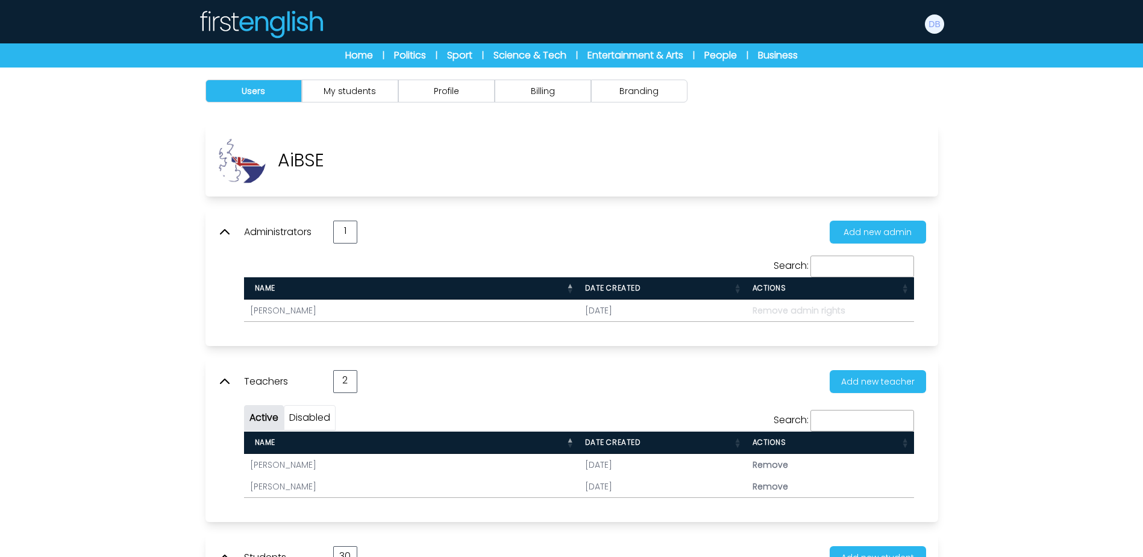
click at [226, 230] on icon at bounding box center [224, 232] width 14 height 14
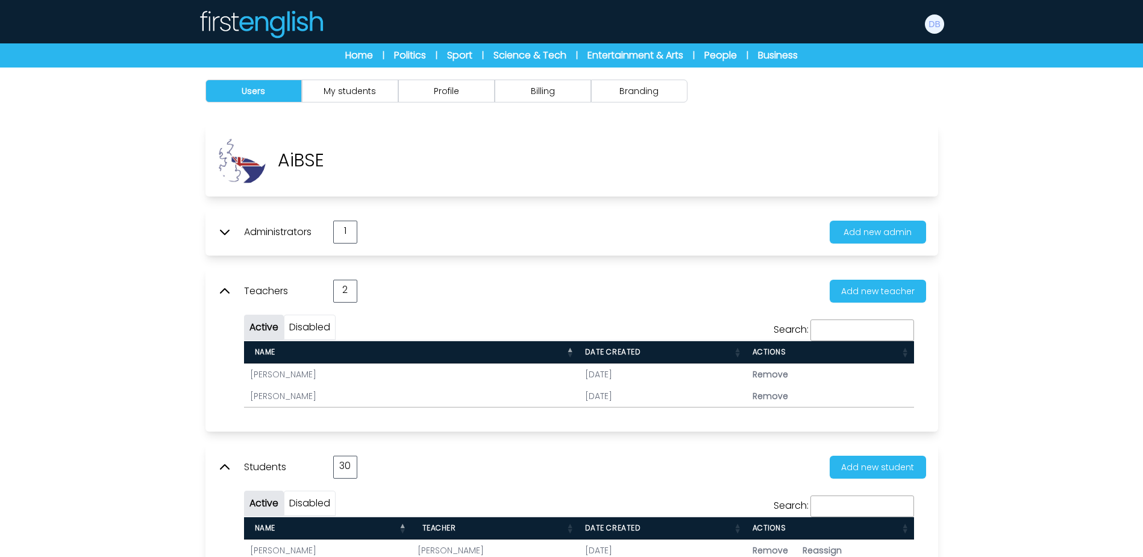
click at [227, 292] on icon at bounding box center [224, 291] width 14 height 14
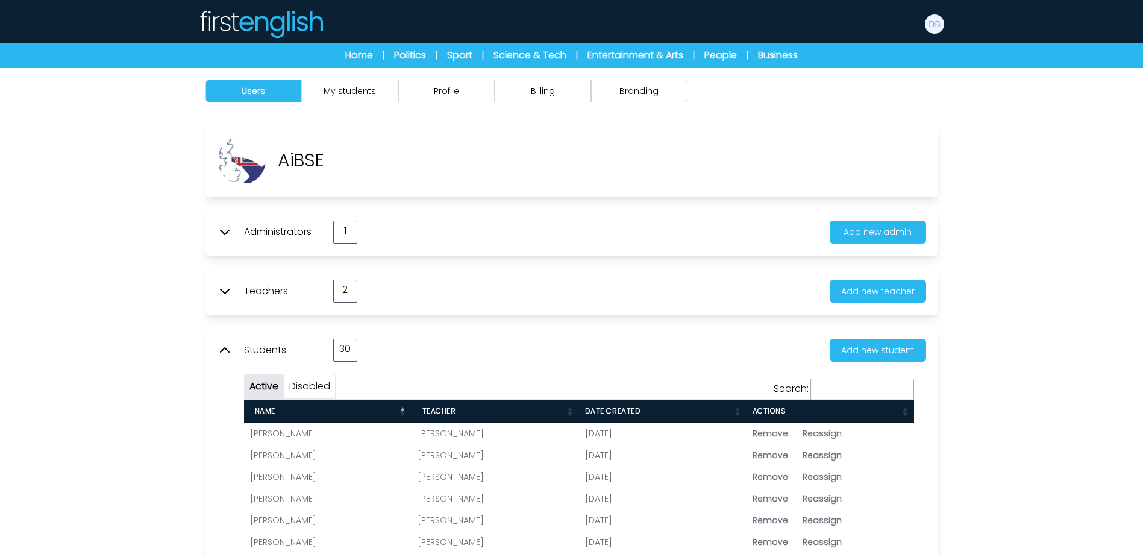
click at [227, 349] on icon at bounding box center [224, 350] width 14 height 14
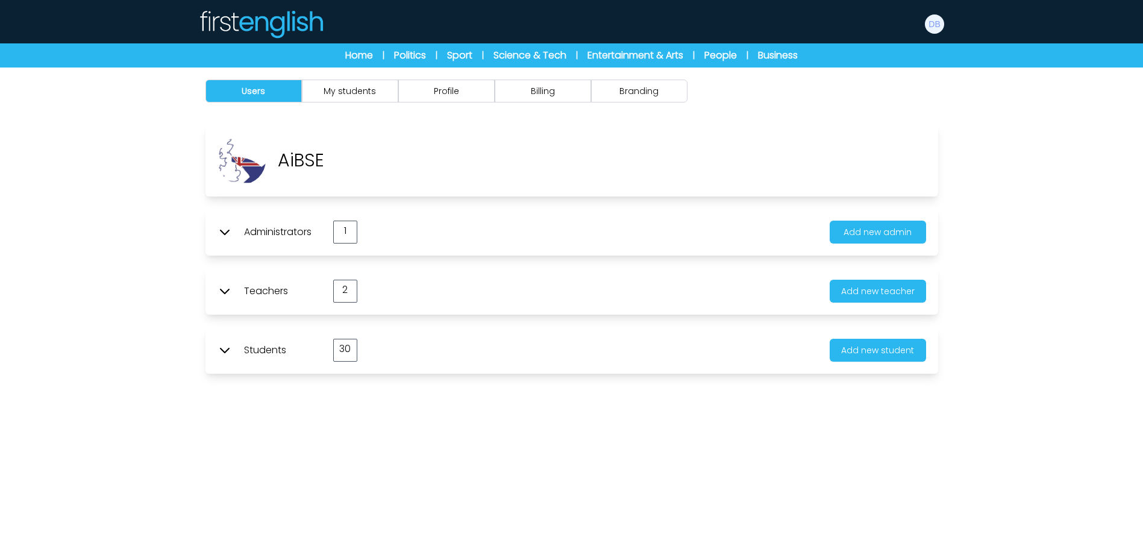
click at [459, 429] on div "Users My students Profile" at bounding box center [571, 345] width 1143 height 557
click at [296, 26] on img at bounding box center [260, 24] width 125 height 29
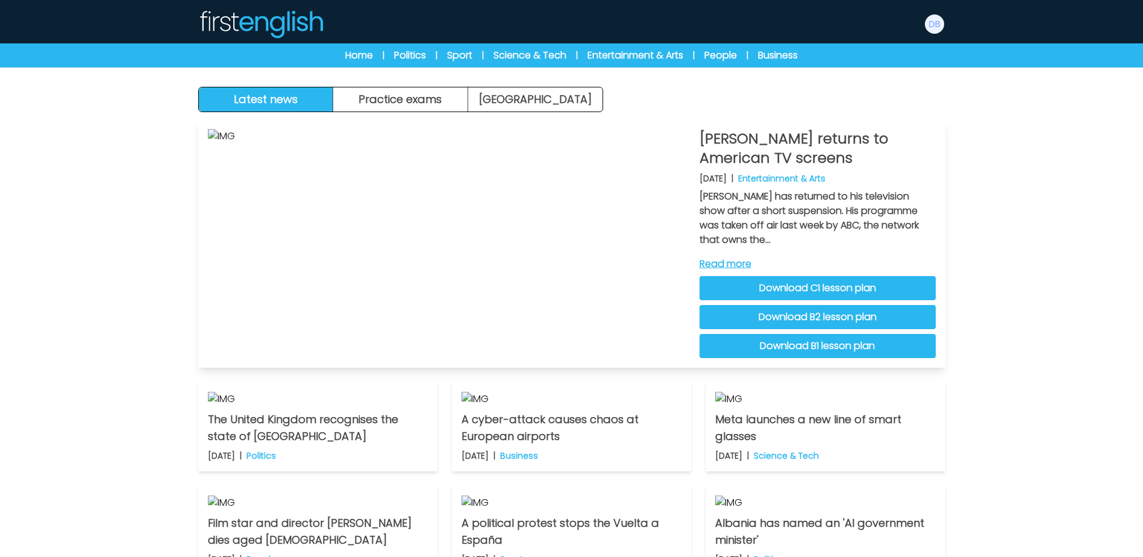
click at [723, 263] on link "Read more" at bounding box center [817, 264] width 236 height 14
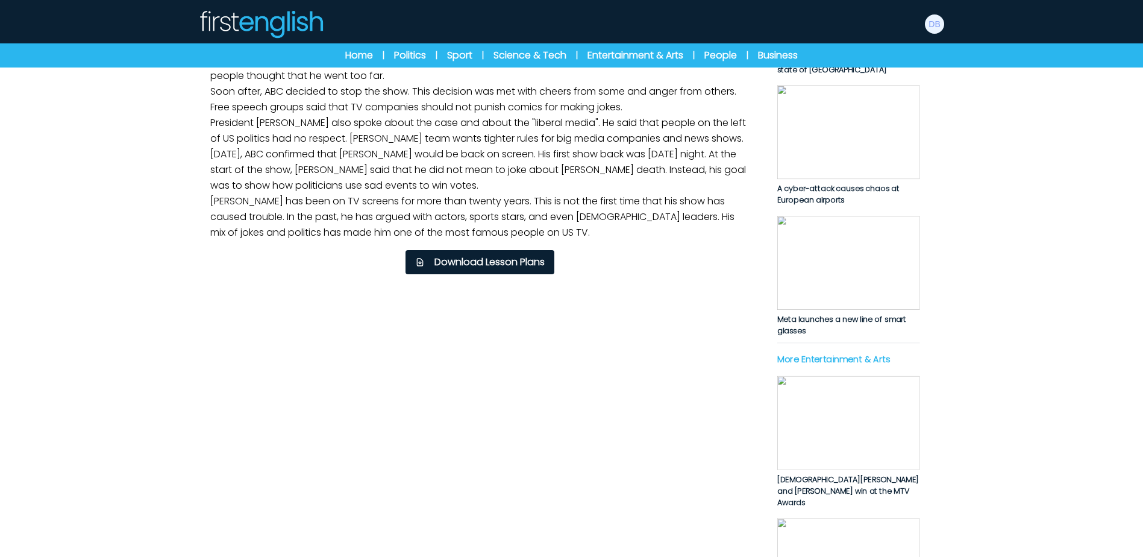
scroll to position [301, 0]
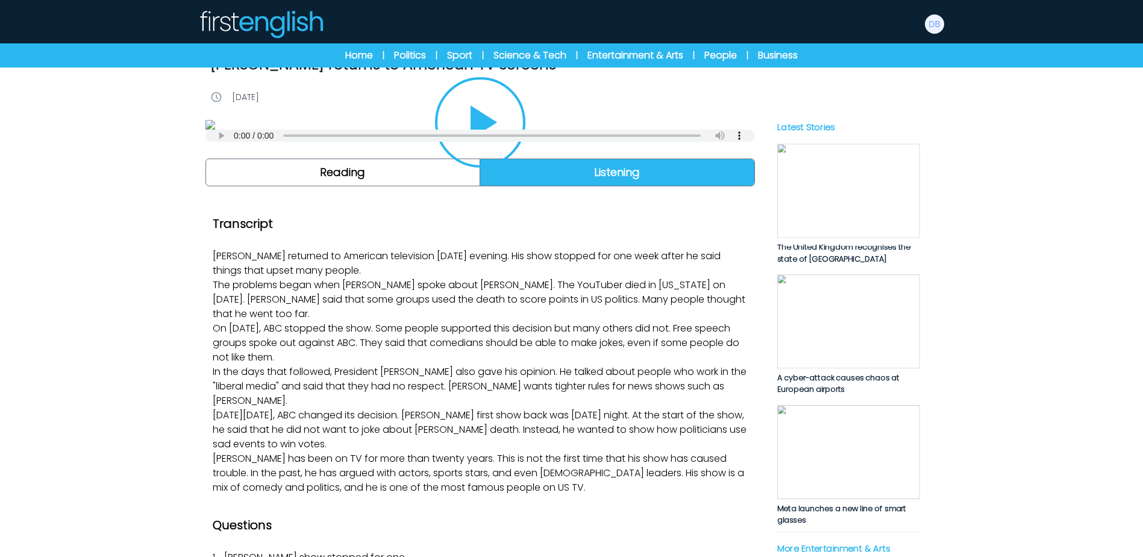
scroll to position [60, 0]
click at [490, 140] on icon "Play/Pause" at bounding box center [483, 123] width 27 height 34
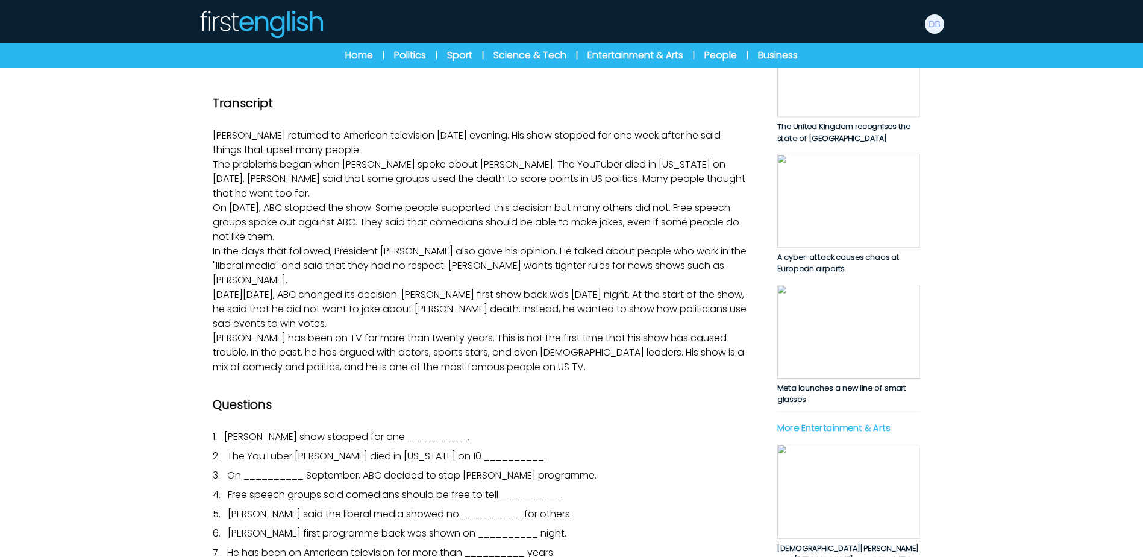
scroll to position [181, 0]
click at [482, 31] on icon "Play/Pause" at bounding box center [480, 2] width 58 height 58
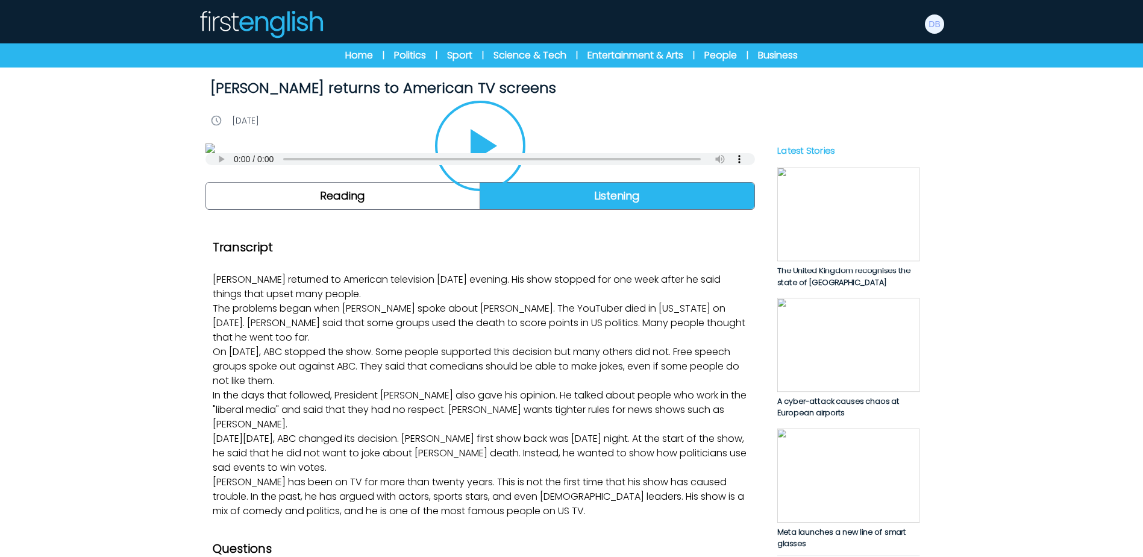
scroll to position [0, 0]
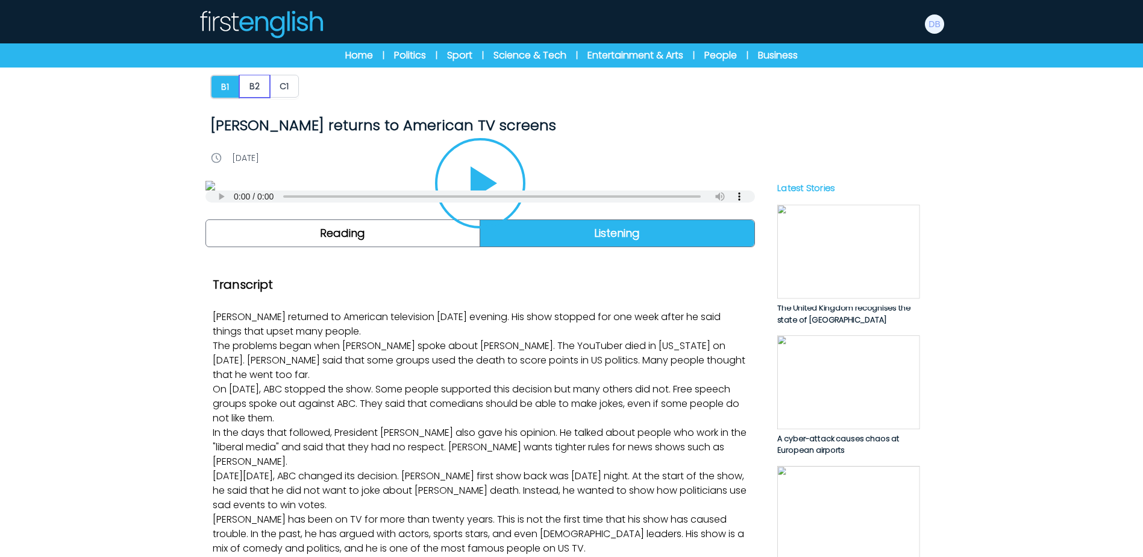
click at [257, 89] on button "B2" at bounding box center [254, 86] width 31 height 23
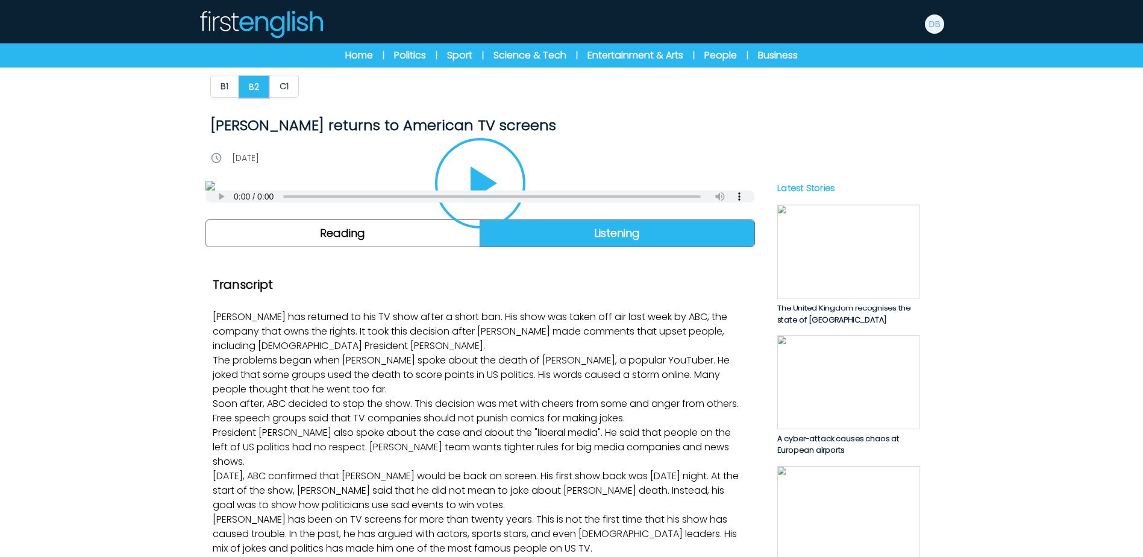
click at [481, 200] on icon "Play/Pause" at bounding box center [483, 183] width 27 height 34
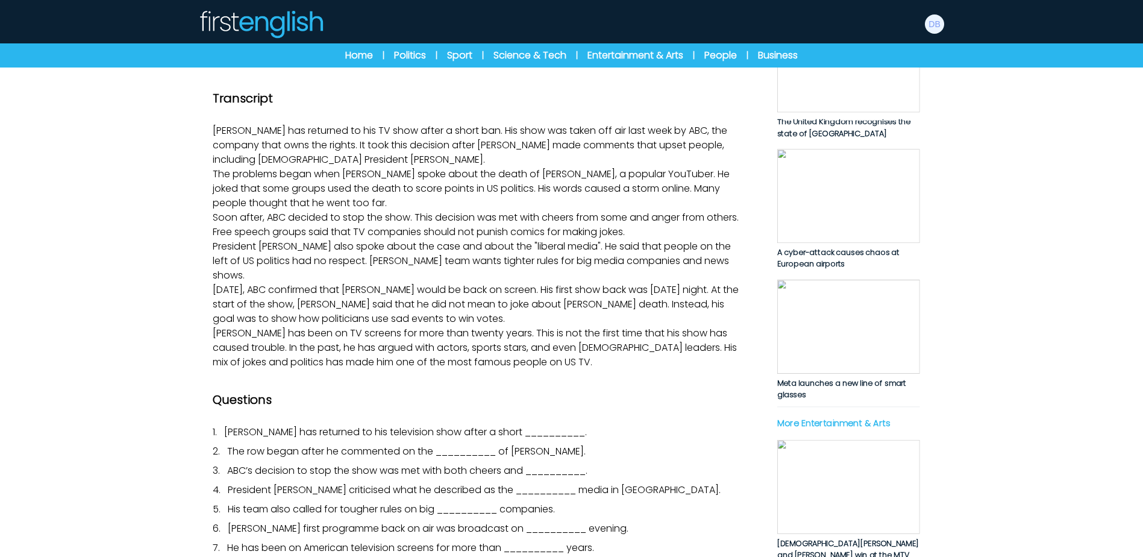
scroll to position [241, 0]
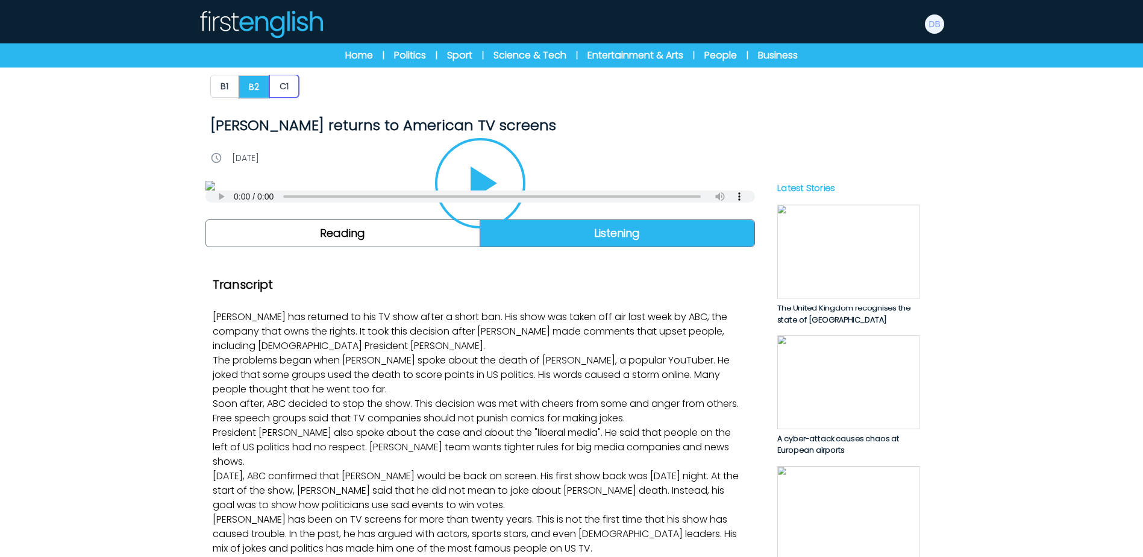
click at [280, 90] on button "C1" at bounding box center [284, 86] width 30 height 23
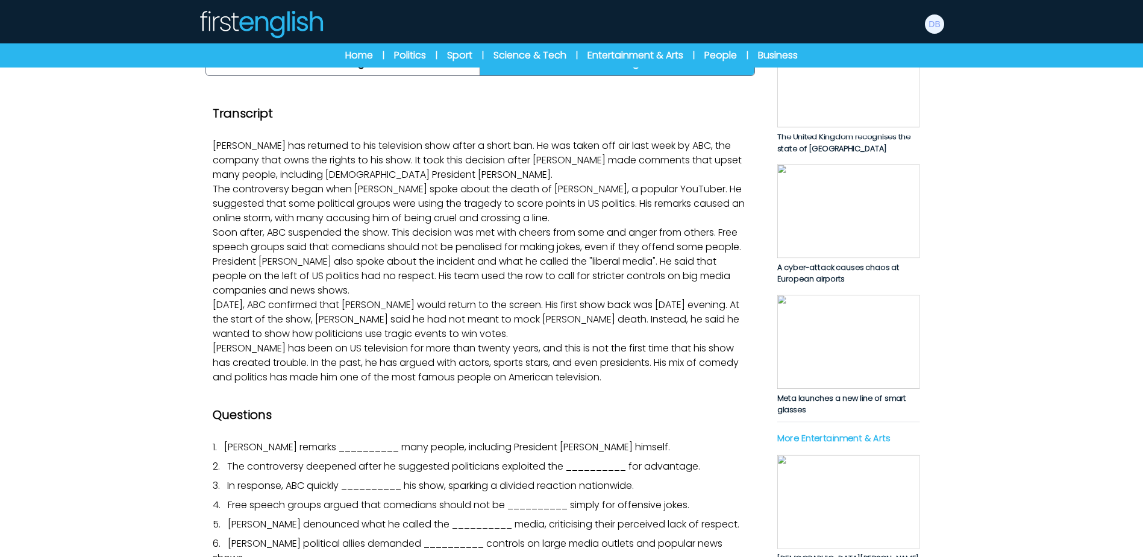
scroll to position [181, 0]
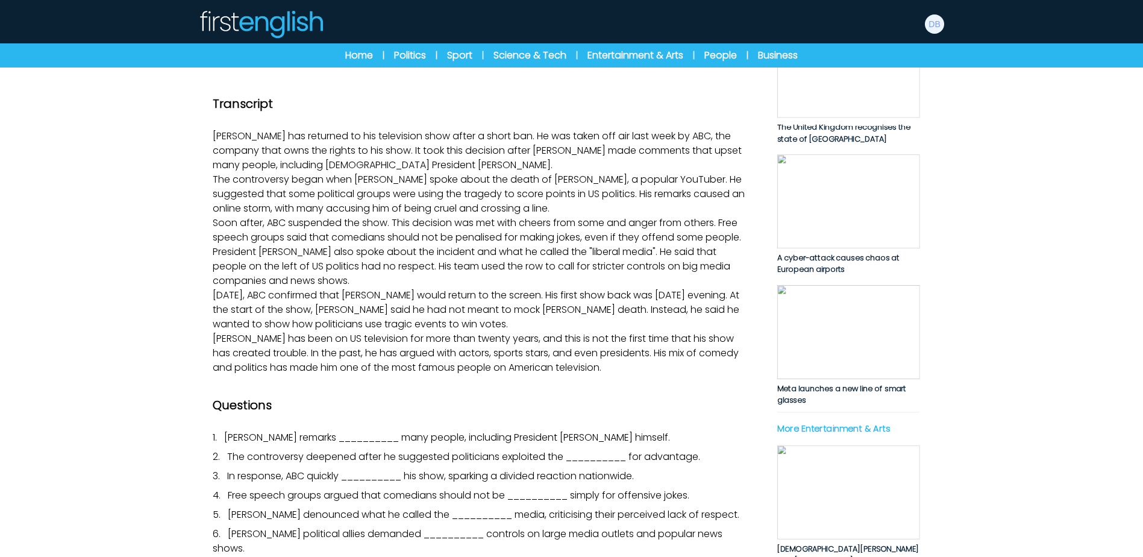
click at [473, 19] on icon "Play/Pause" at bounding box center [483, 3] width 27 height 34
click at [494, 19] on icon "Play/Pause" at bounding box center [480, 3] width 29 height 34
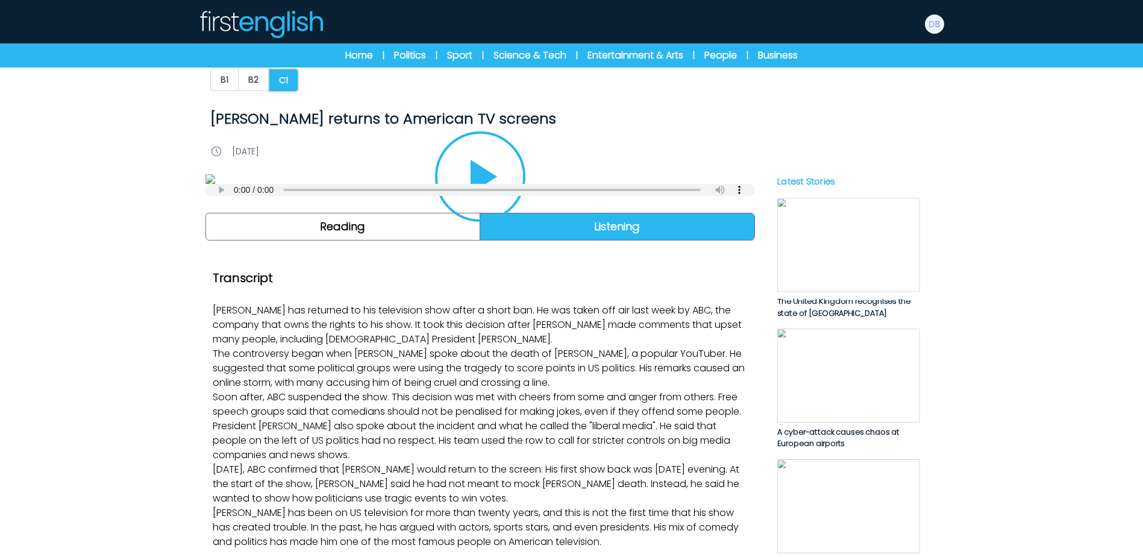
scroll to position [0, 0]
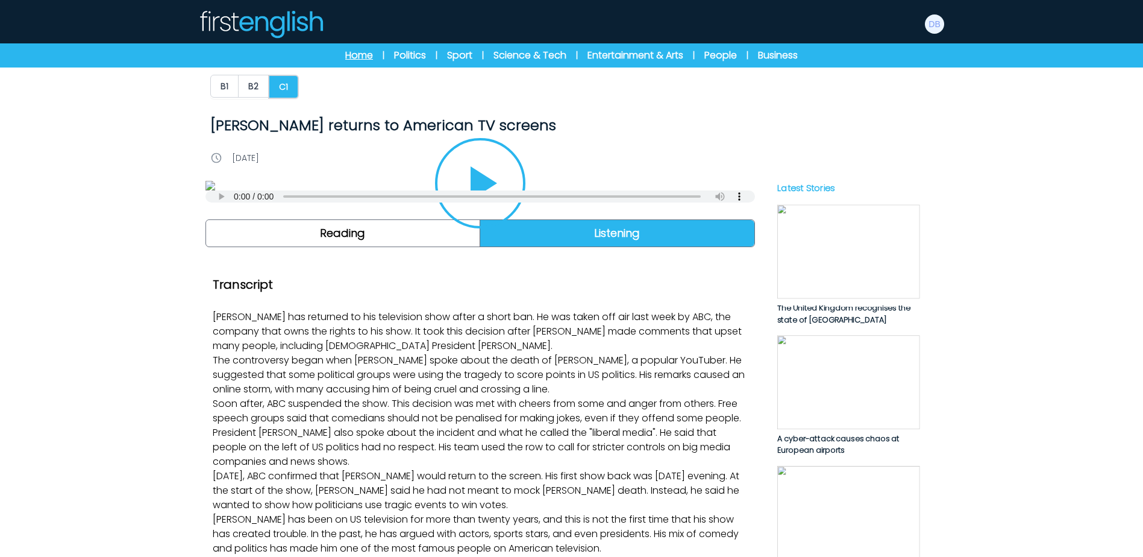
click at [361, 60] on link "Home" at bounding box center [359, 55] width 28 height 14
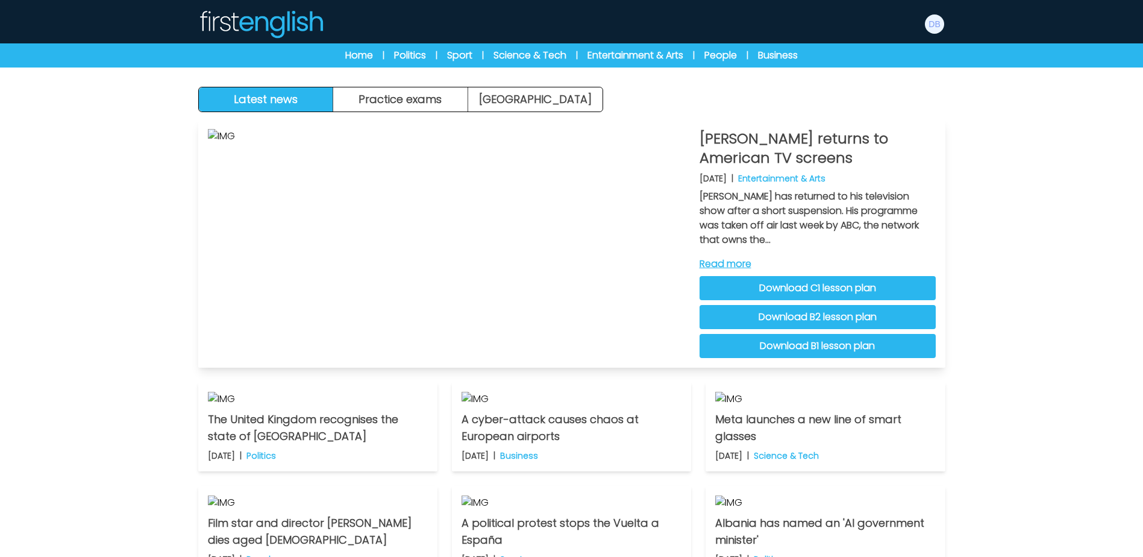
click at [747, 266] on link "Read more" at bounding box center [817, 264] width 236 height 14
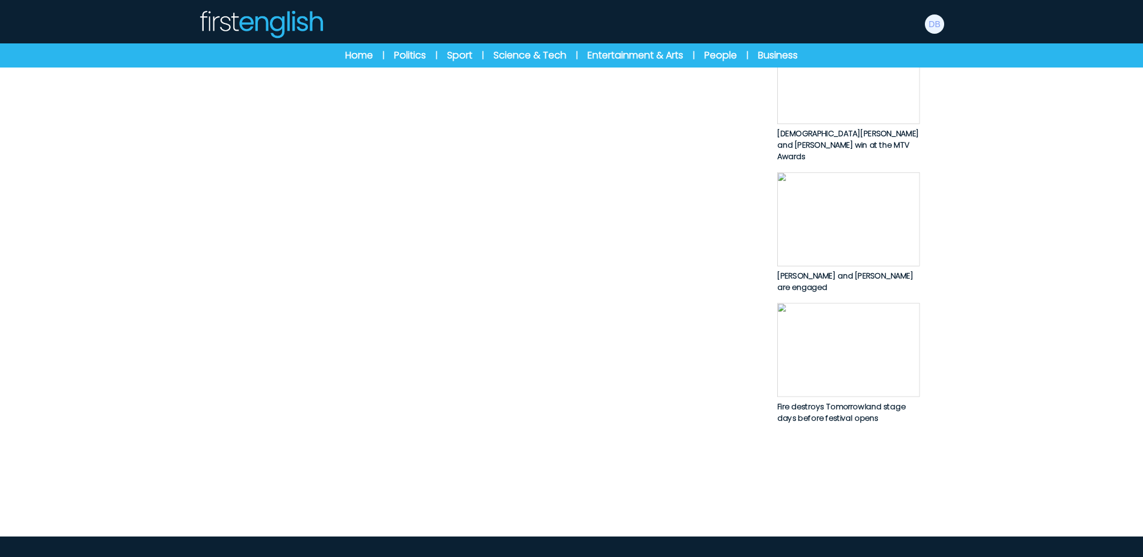
scroll to position [602, 0]
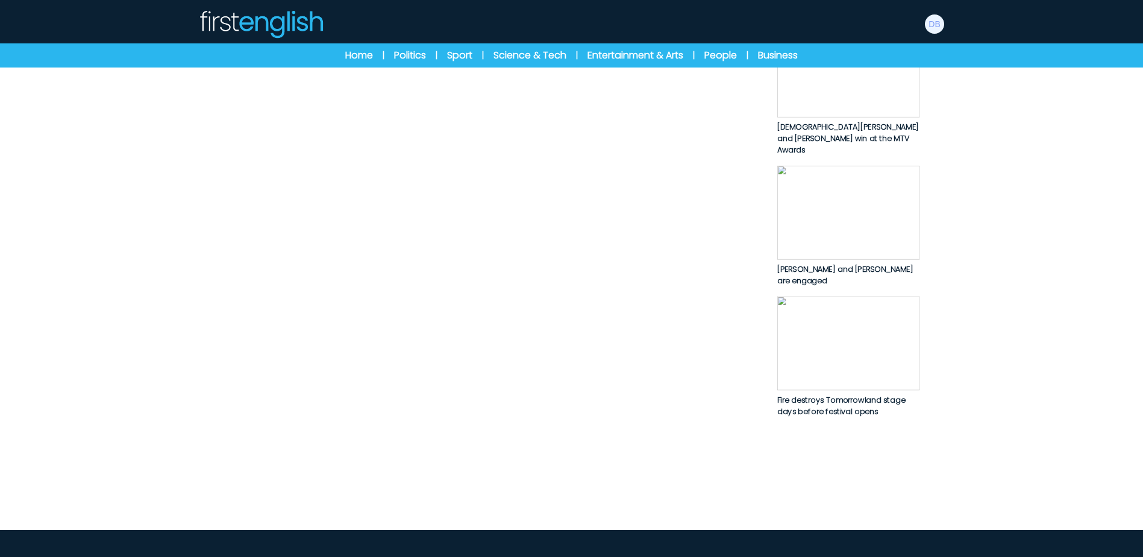
drag, startPoint x: 590, startPoint y: 363, endPoint x: 544, endPoint y: 355, distance: 47.0
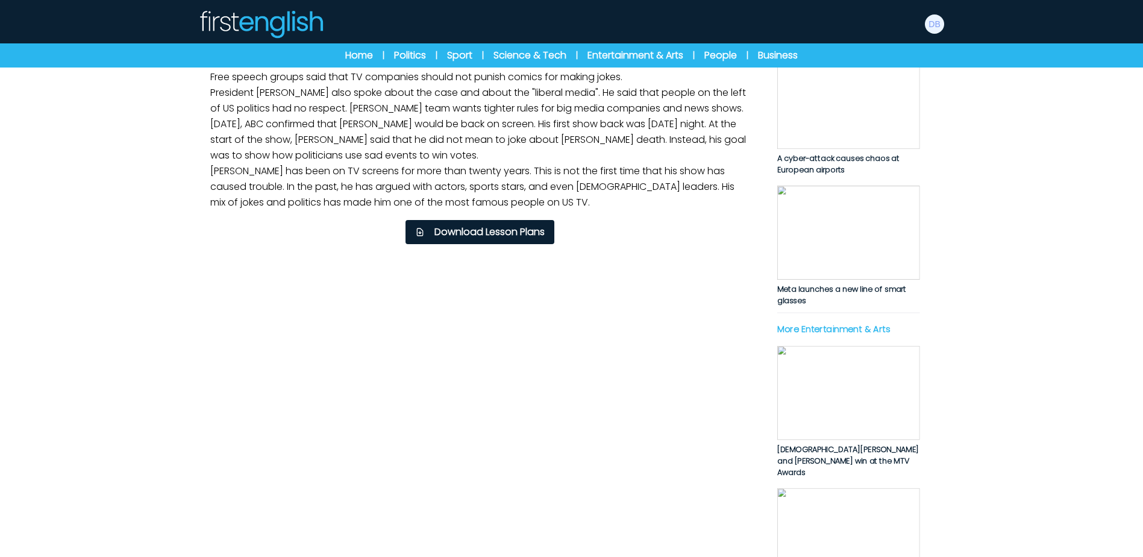
scroll to position [301, 0]
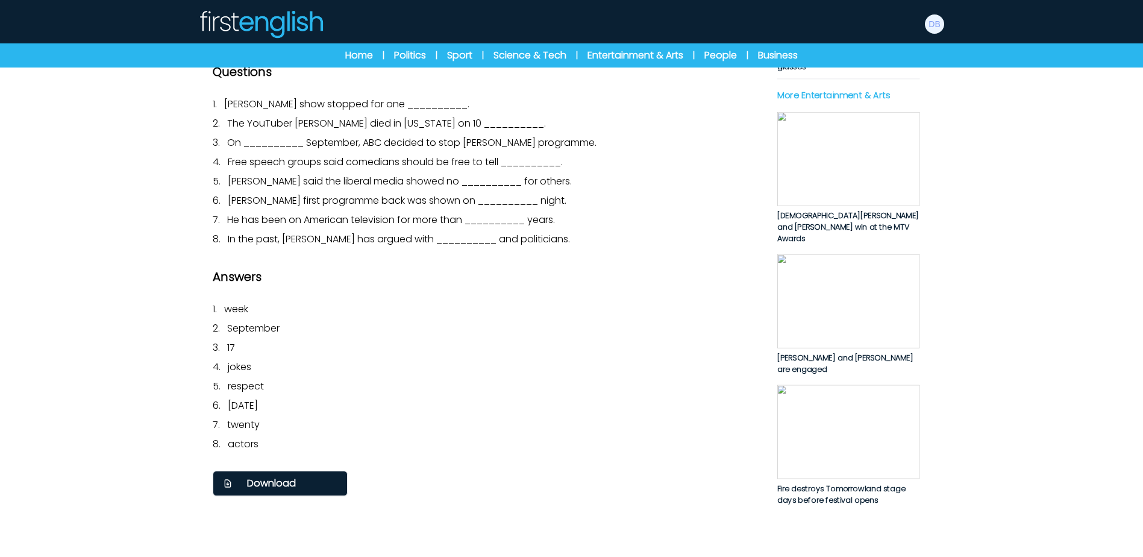
scroll to position [542, 0]
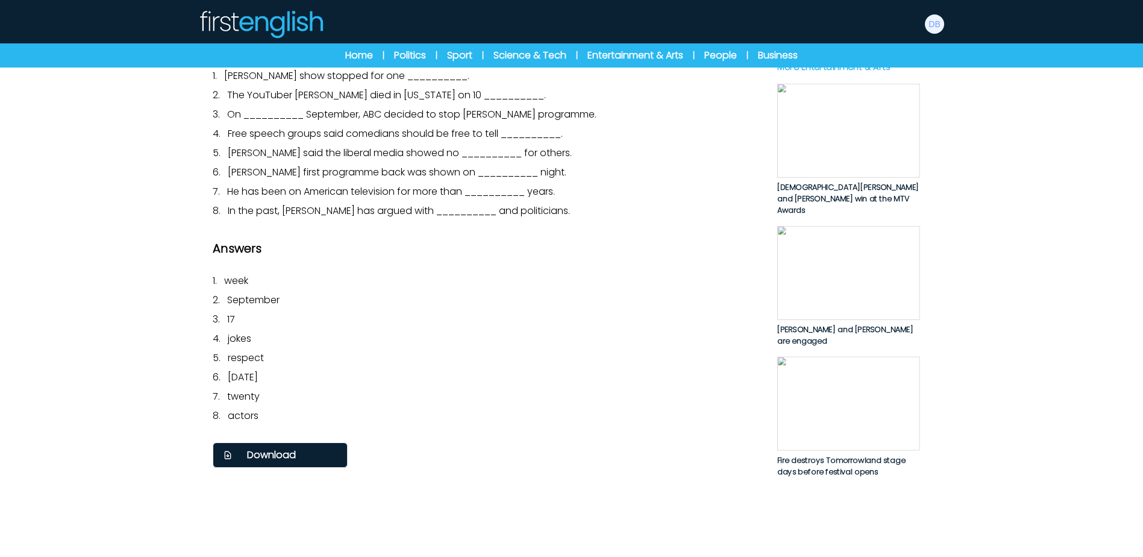
drag, startPoint x: 213, startPoint y: 91, endPoint x: 580, endPoint y: 417, distance: 491.5
click at [580, 417] on div "Transcript [PERSON_NAME] returned to American television [DATE] evening. His sh…" at bounding box center [479, 101] width 549 height 748
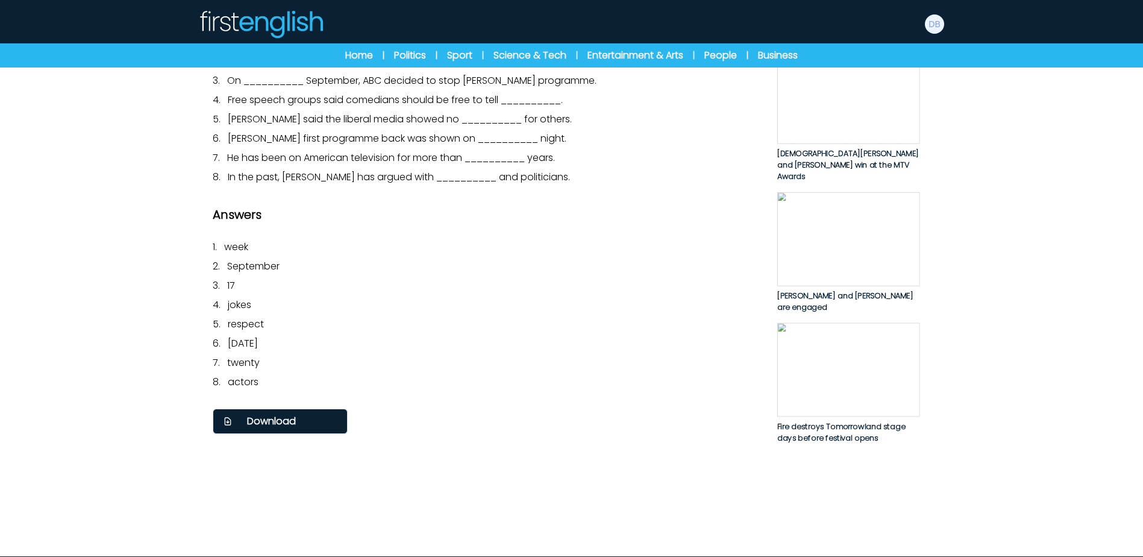
scroll to position [663, 0]
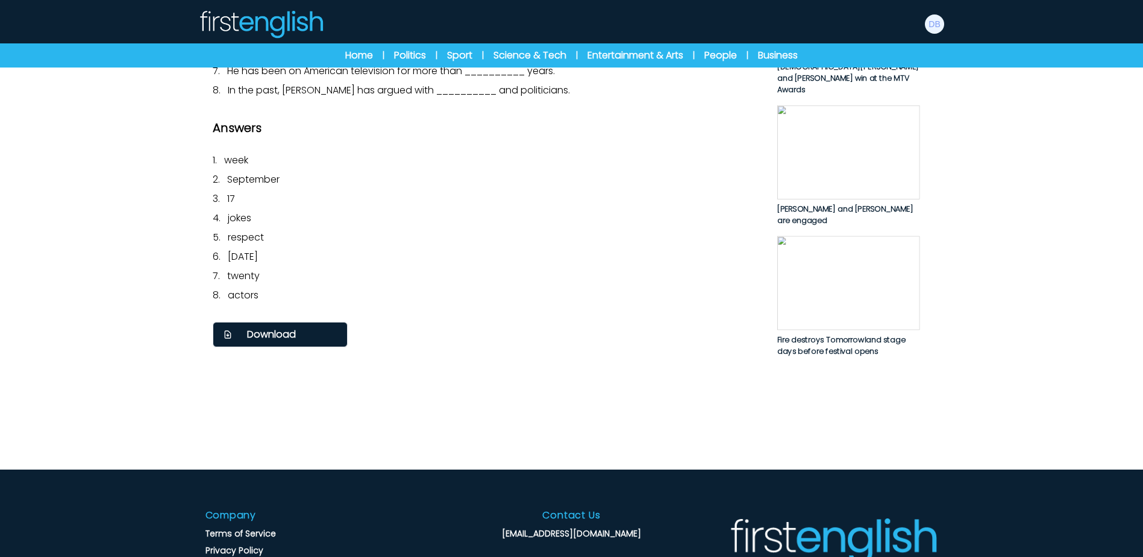
click at [587, 78] on p "7. He has been on American television for more than __________ years." at bounding box center [480, 71] width 535 height 14
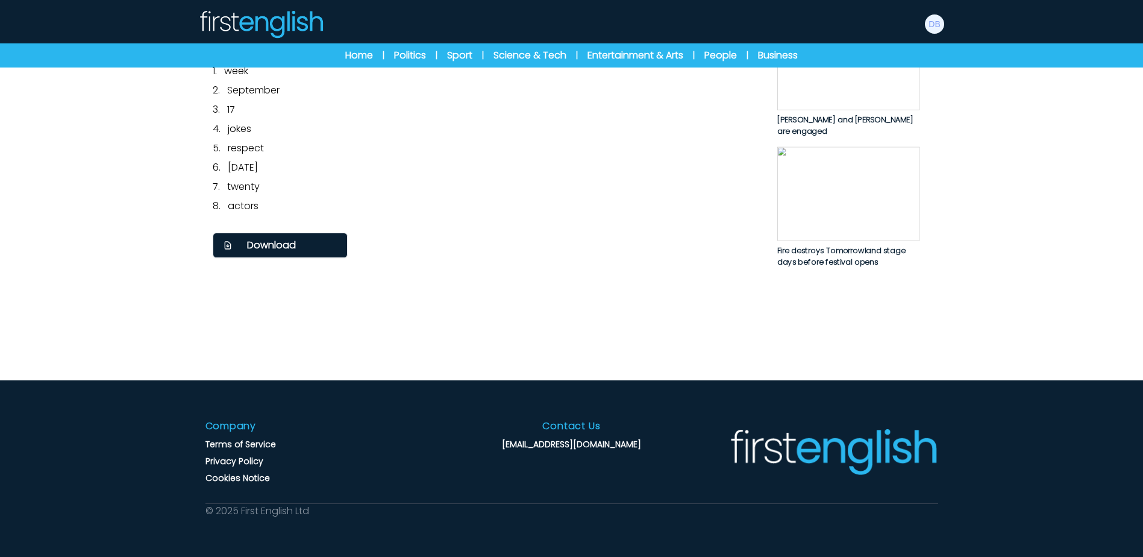
scroll to position [903, 0]
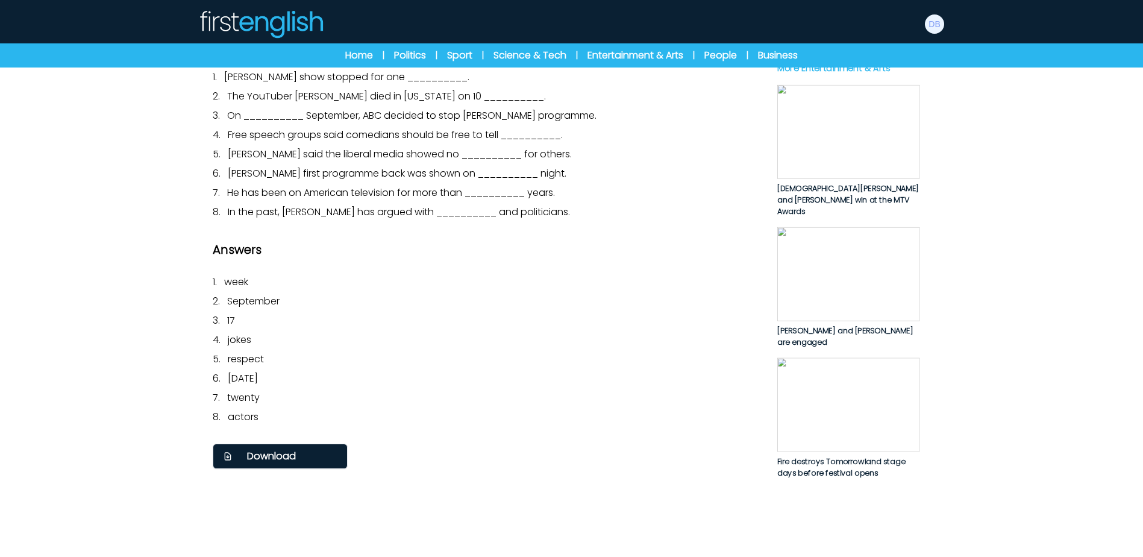
drag, startPoint x: 208, startPoint y: 155, endPoint x: 540, endPoint y: 550, distance: 515.2
click at [540, 476] on div "Transcript [PERSON_NAME] returned to American television [DATE] evening. His sh…" at bounding box center [479, 102] width 549 height 748
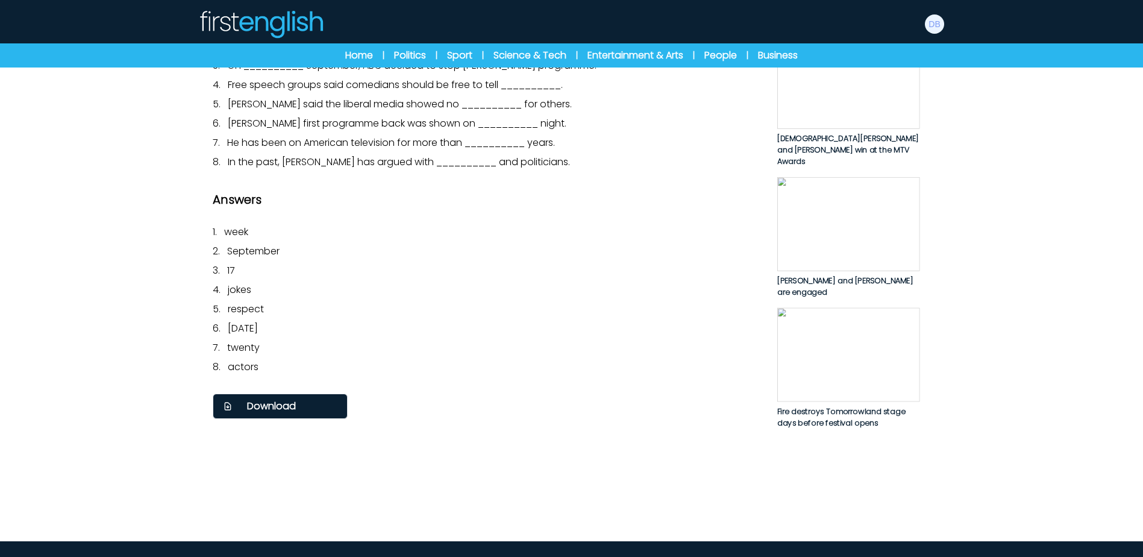
drag, startPoint x: 540, startPoint y: 550, endPoint x: 644, endPoint y: 431, distance: 158.4
click at [644, 111] on p "5. [PERSON_NAME] said the liberal media showed no __________ for others." at bounding box center [480, 104] width 535 height 14
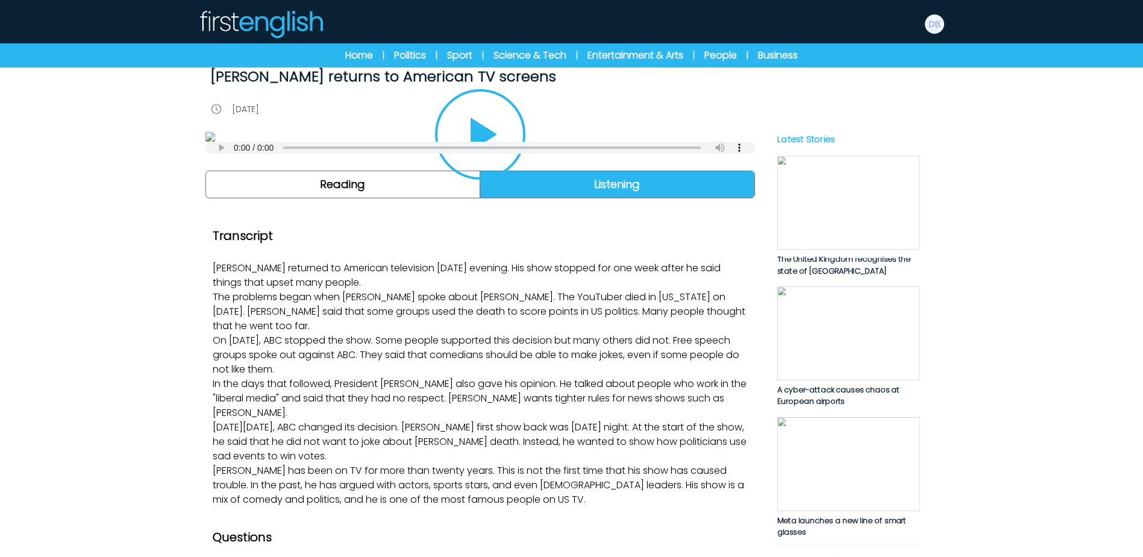
scroll to position [0, 0]
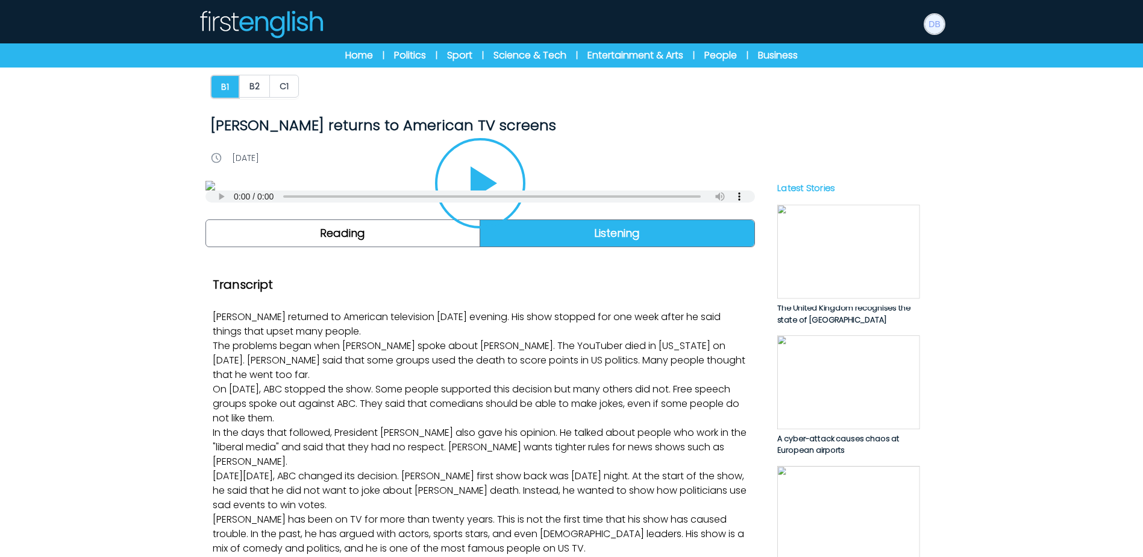
click at [933, 25] on img at bounding box center [934, 23] width 19 height 19
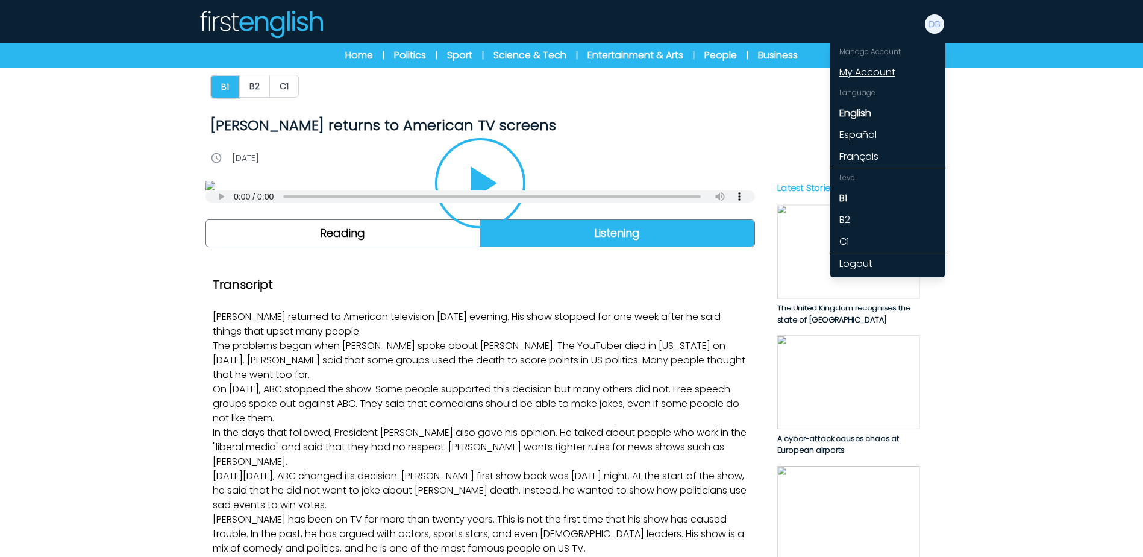
click at [885, 76] on link "My Account" at bounding box center [887, 72] width 116 height 22
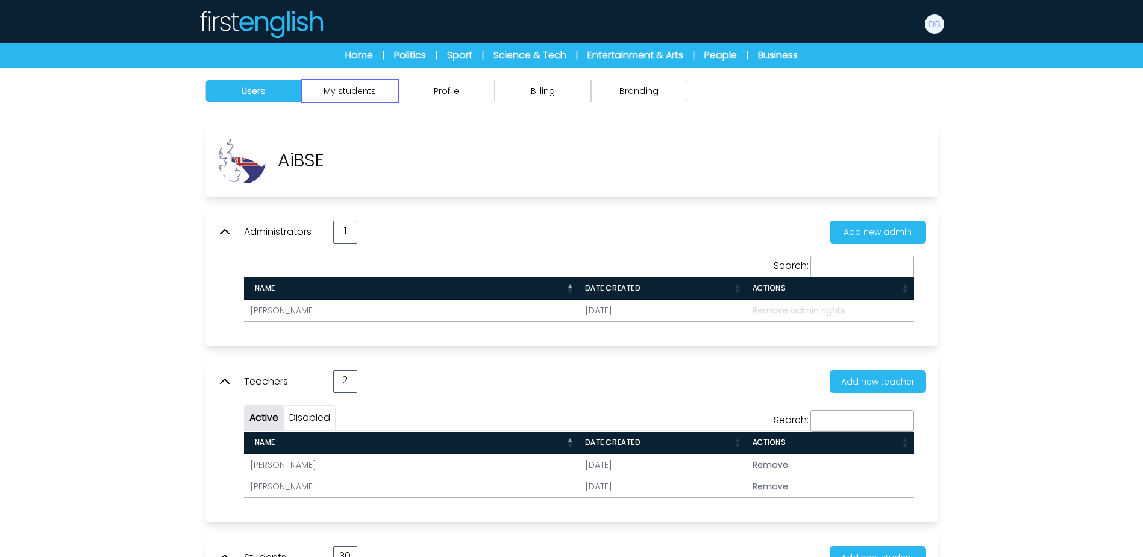
click at [341, 99] on button "My students" at bounding box center [350, 91] width 96 height 23
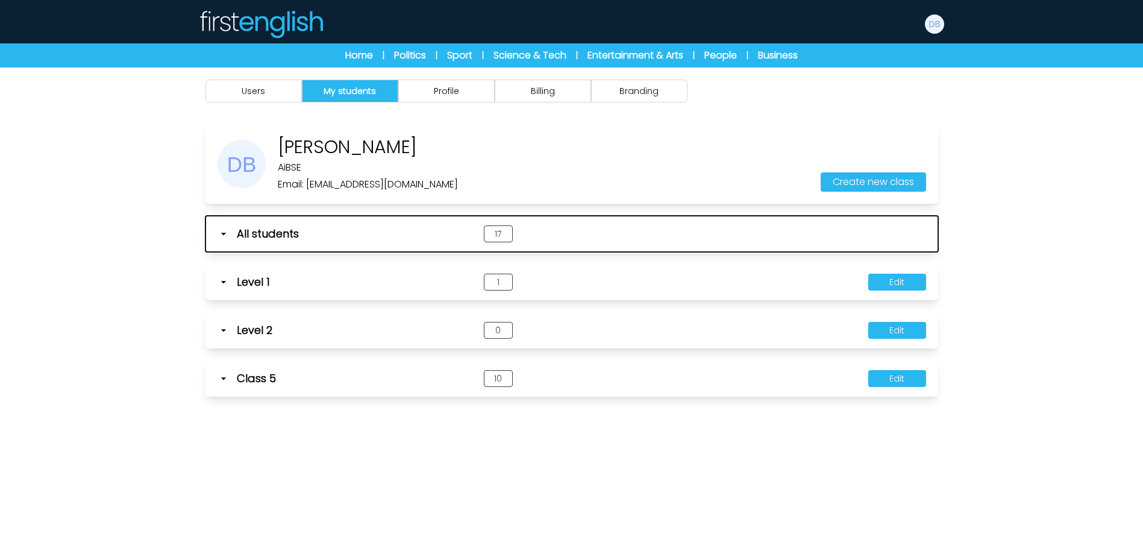
click at [228, 235] on icon "button" at bounding box center [223, 234] width 12 height 12
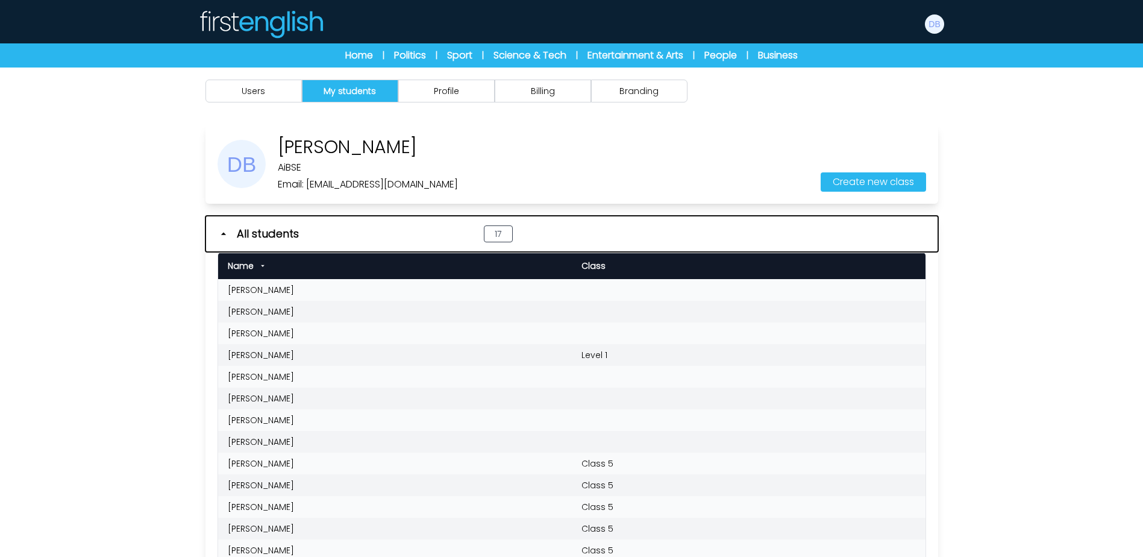
click at [221, 234] on icon "button" at bounding box center [223, 234] width 12 height 12
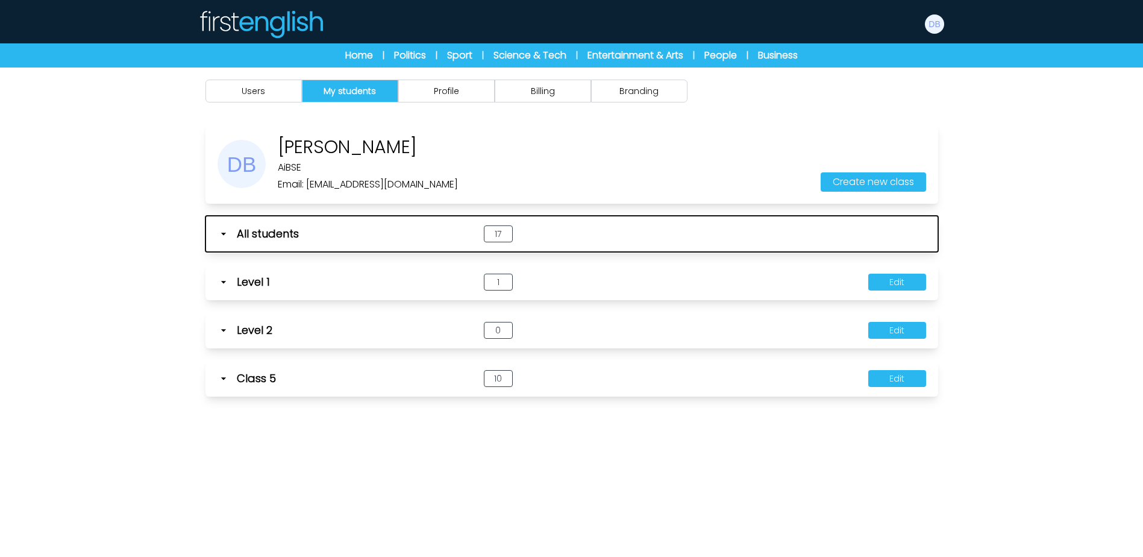
click at [223, 236] on icon "button" at bounding box center [223, 234] width 12 height 12
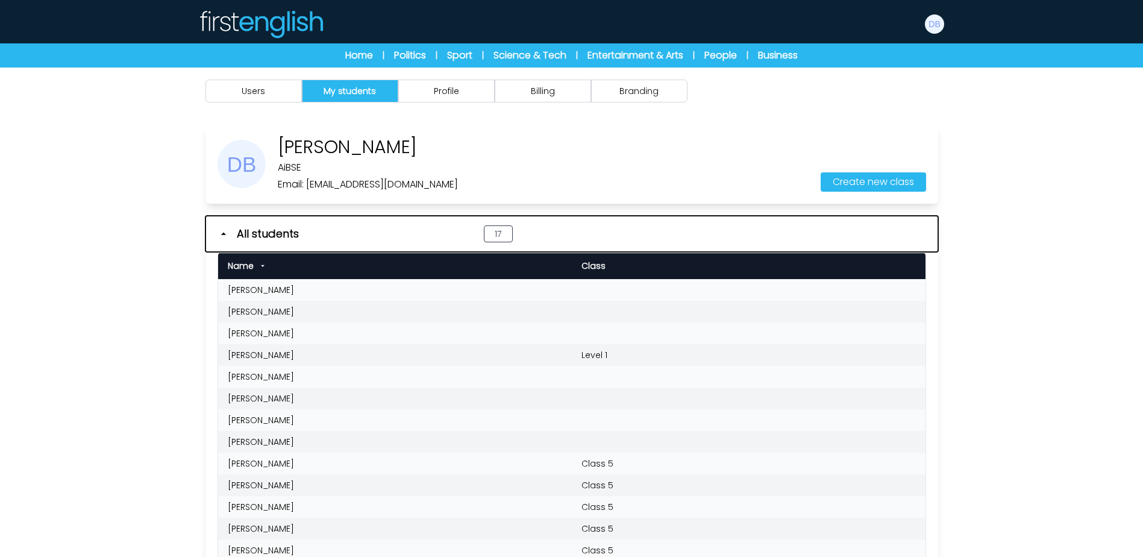
click at [225, 232] on icon "button" at bounding box center [223, 234] width 12 height 12
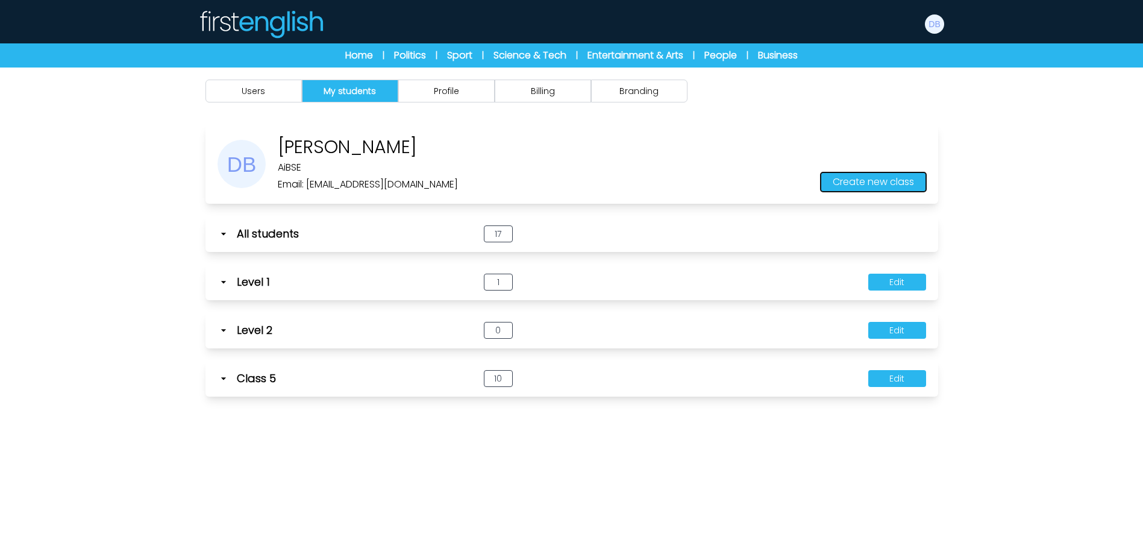
click at [884, 183] on button "Create new class" at bounding box center [872, 181] width 105 height 19
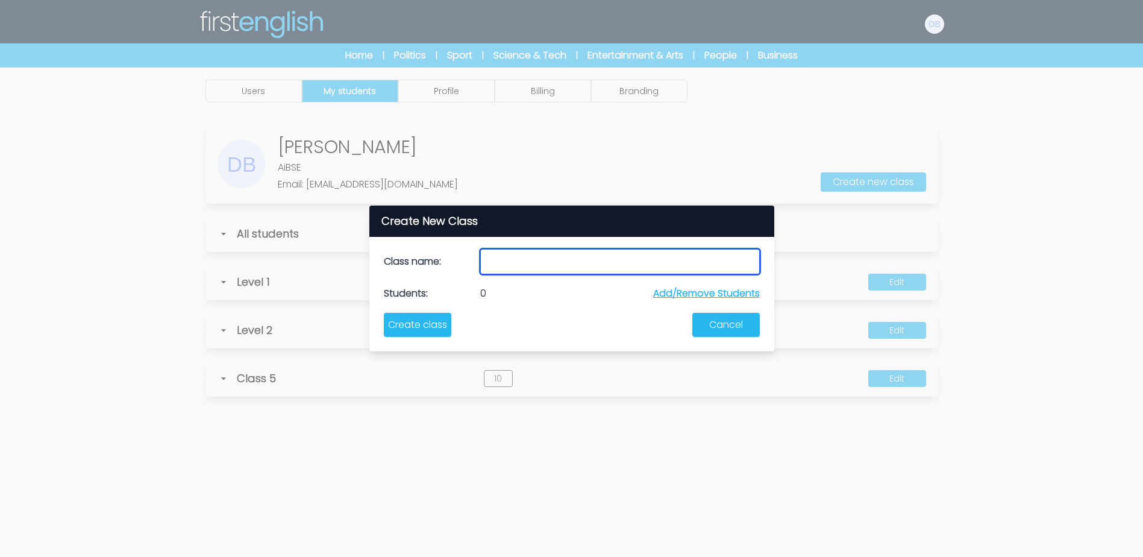
click at [532, 269] on input "text" at bounding box center [619, 261] width 279 height 25
type input "**********"
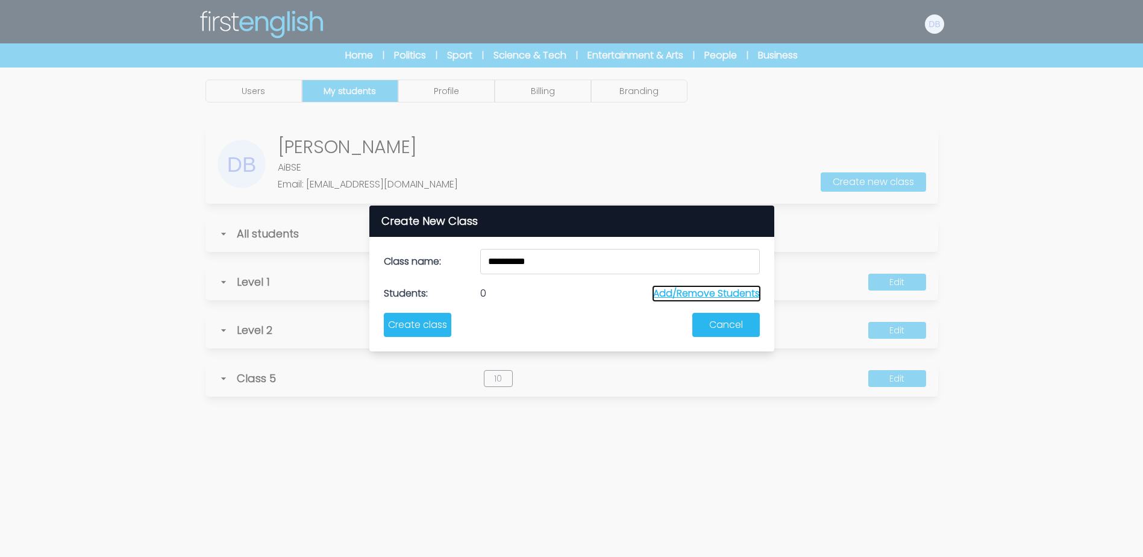
click at [687, 292] on button "Add/Remove Students" at bounding box center [706, 293] width 107 height 14
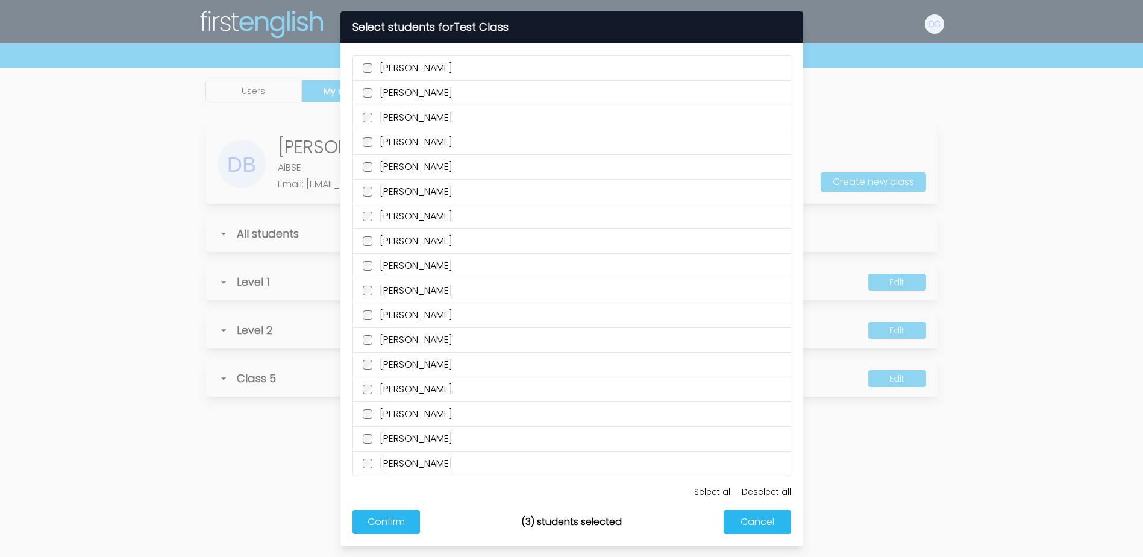
click at [372, 142] on label "Carmen Rodríguez" at bounding box center [571, 141] width 437 height 25
click at [408, 519] on button "Confirm" at bounding box center [385, 522] width 67 height 24
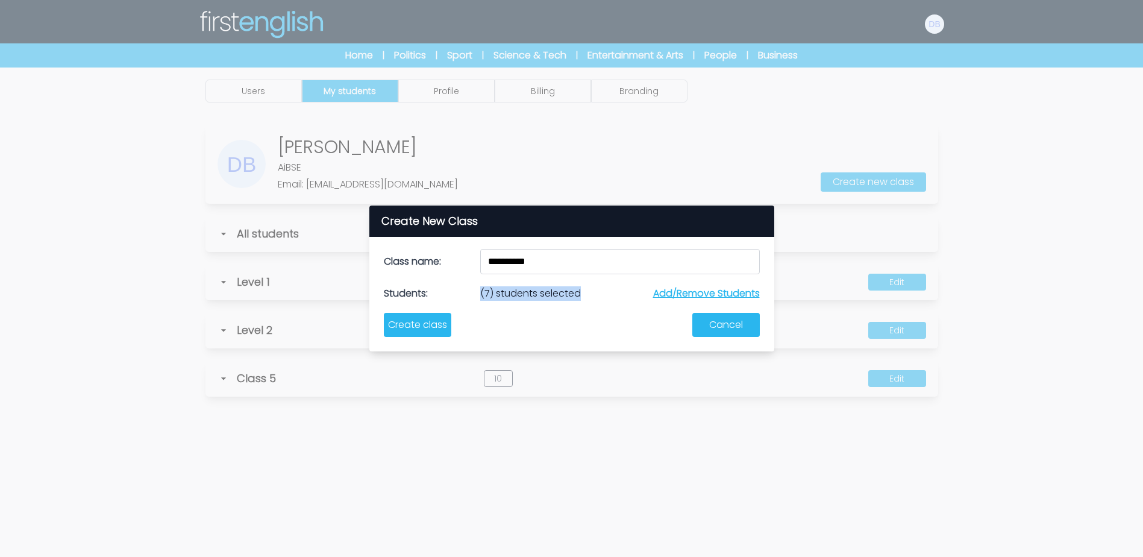
drag, startPoint x: 611, startPoint y: 295, endPoint x: 474, endPoint y: 289, distance: 137.5
click at [474, 289] on div "Students: (7) students selected Add/Remove Students" at bounding box center [572, 293] width 376 height 14
drag, startPoint x: 474, startPoint y: 289, endPoint x: 428, endPoint y: 324, distance: 58.0
click at [428, 324] on button "Create class" at bounding box center [417, 325] width 67 height 24
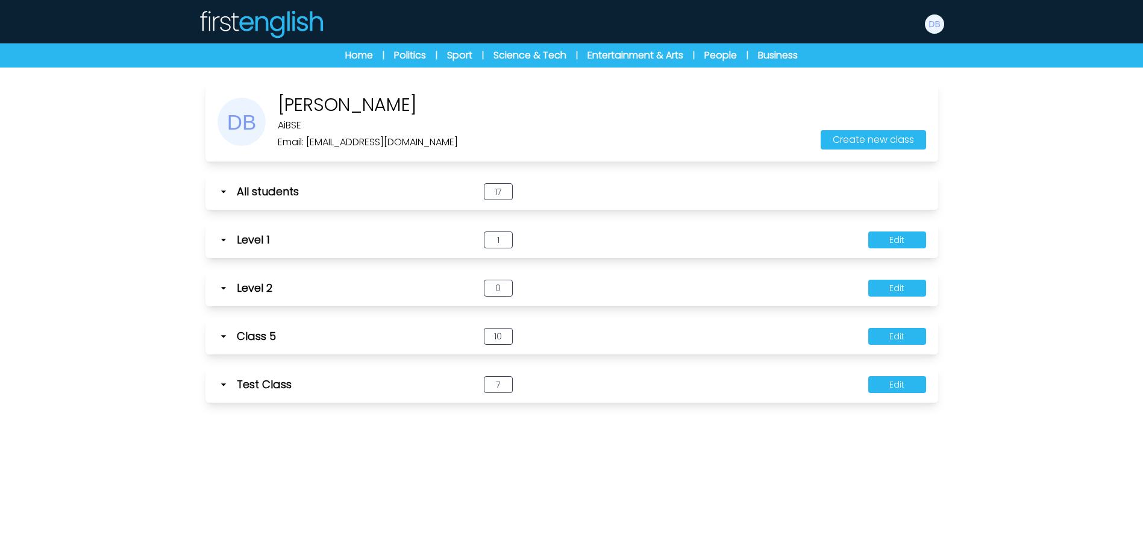
scroll to position [60, 0]
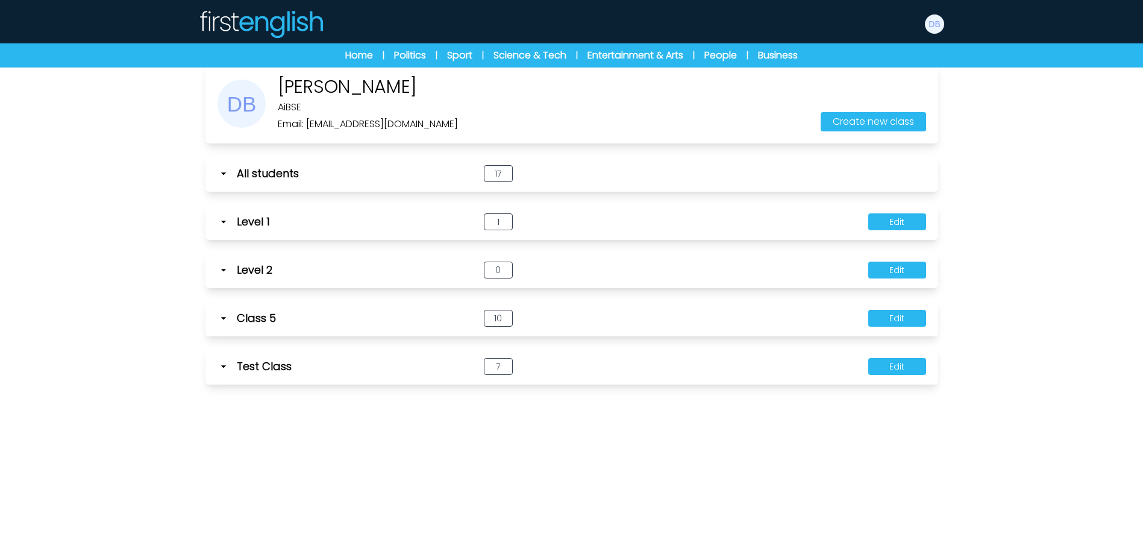
click at [220, 367] on icon at bounding box center [223, 366] width 12 height 12
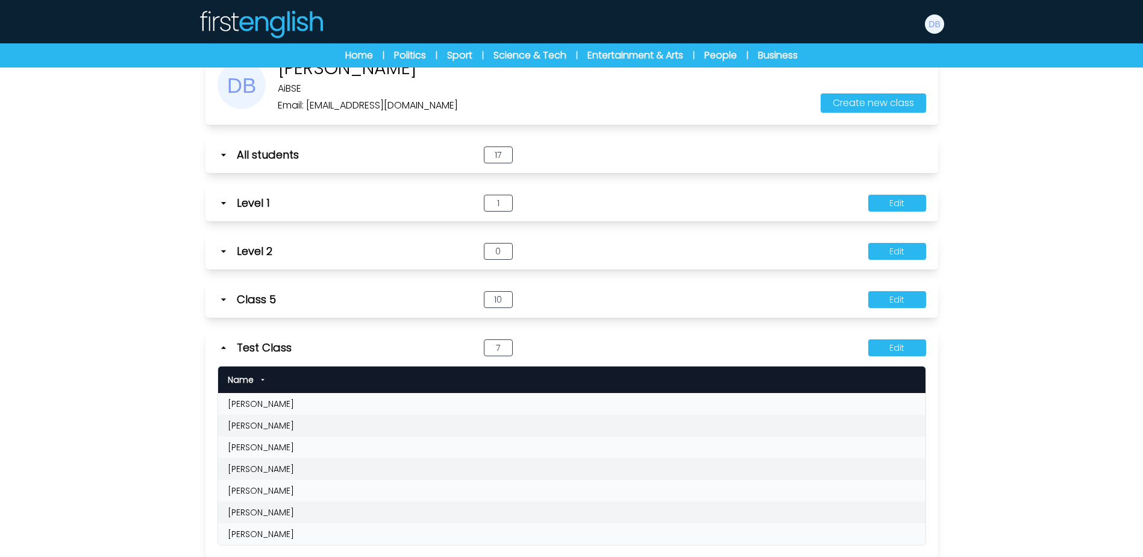
scroll to position [96, 0]
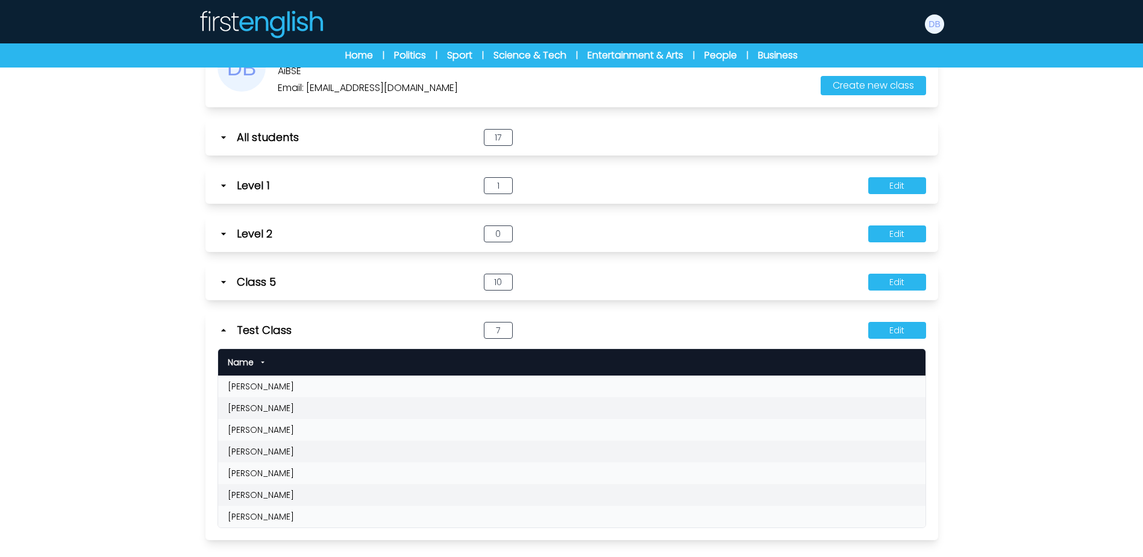
click at [224, 329] on icon at bounding box center [223, 330] width 12 height 12
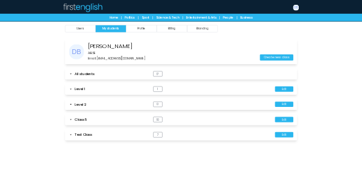
scroll to position [0, 0]
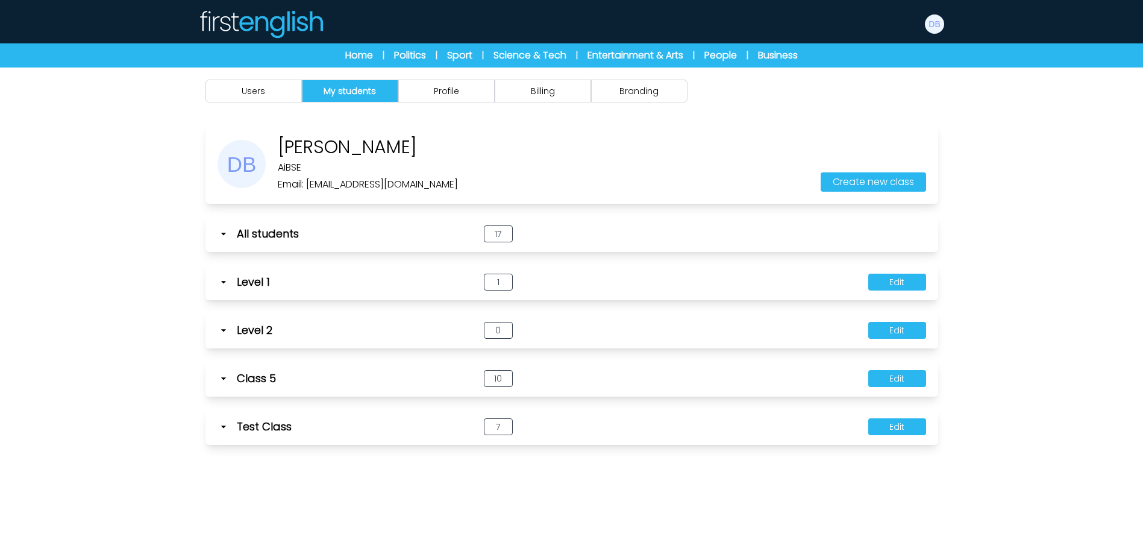
click at [1055, 166] on div "Users My students Profile" at bounding box center [571, 345] width 1143 height 557
